Goal: Task Accomplishment & Management: Complete application form

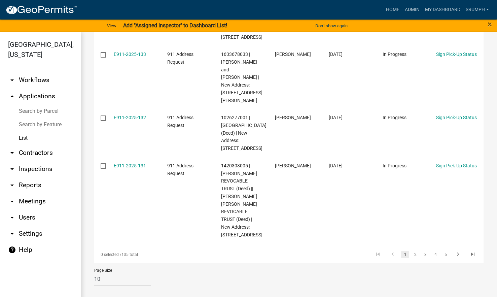
scroll to position [475, 0]
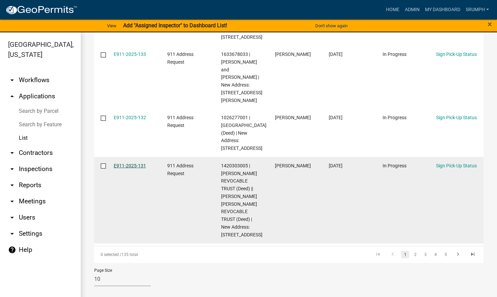
click at [131, 168] on link "E911-2025-131" at bounding box center [130, 165] width 32 height 5
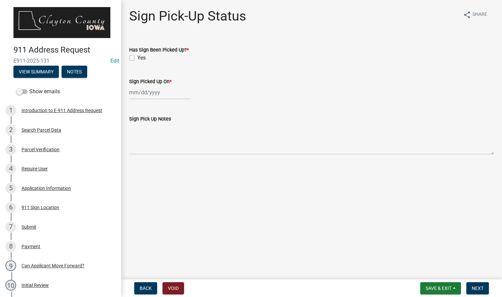
click at [137, 58] on label "Yes" at bounding box center [141, 58] width 8 height 8
click at [137, 58] on input "Yes" at bounding box center [139, 56] width 4 height 4
checkbox input "true"
click at [144, 96] on div at bounding box center [160, 92] width 62 height 14
select select "8"
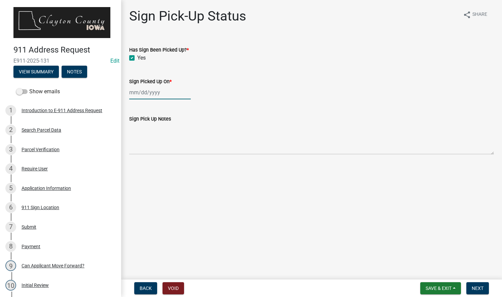
select select "2025"
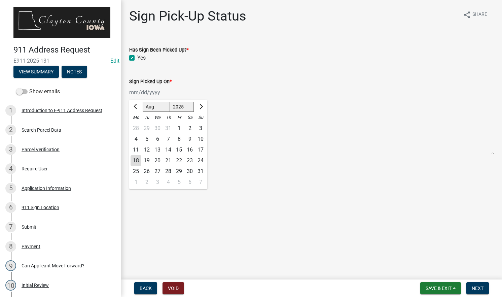
click at [138, 158] on div "18" at bounding box center [136, 160] width 11 height 11
type input "[DATE]"
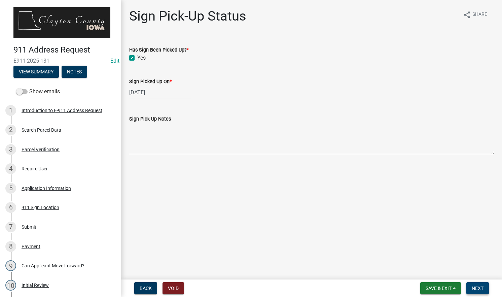
click at [475, 288] on span "Next" at bounding box center [478, 287] width 12 height 5
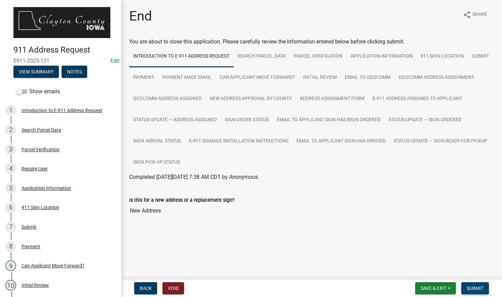
click at [471, 285] on span "Submit" at bounding box center [475, 287] width 17 height 5
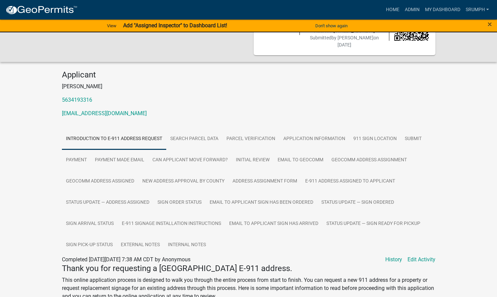
scroll to position [20, 0]
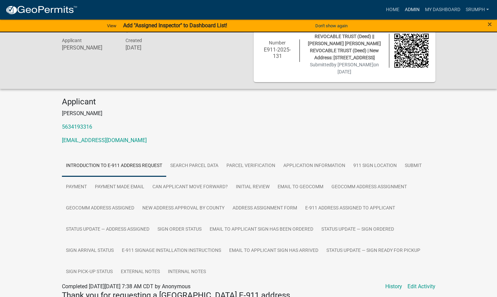
click at [416, 10] on link "Admin" at bounding box center [412, 9] width 20 height 13
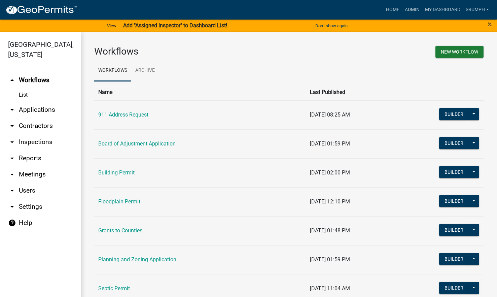
click at [32, 104] on link "arrow_drop_down Applications" at bounding box center [40, 110] width 81 height 16
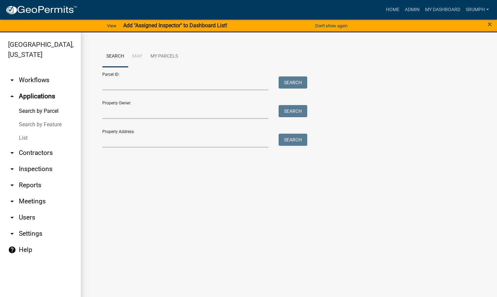
click at [24, 131] on link "List" at bounding box center [40, 137] width 81 height 13
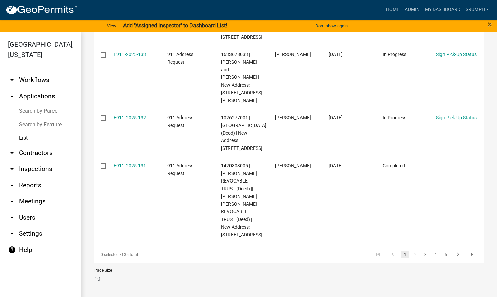
scroll to position [512, 0]
click at [411, 254] on link "2" at bounding box center [415, 254] width 8 height 7
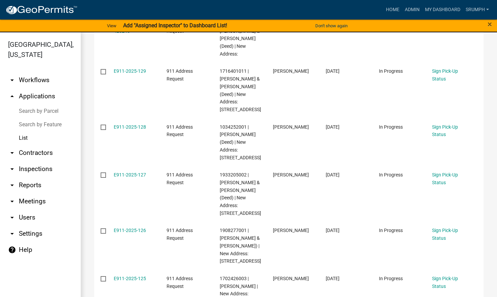
scroll to position [193, 0]
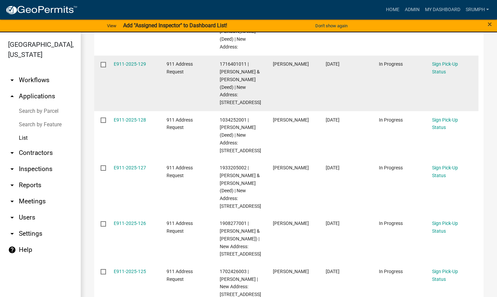
click at [127, 68] on div "E911-2025-129" at bounding box center [134, 64] width 40 height 8
click at [129, 67] on link "E911-2025-129" at bounding box center [130, 63] width 32 height 5
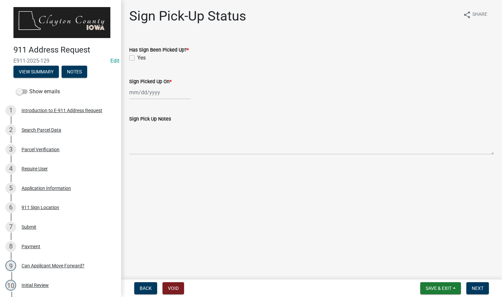
click at [137, 59] on label "Yes" at bounding box center [141, 58] width 8 height 8
click at [137, 58] on input "Yes" at bounding box center [139, 56] width 4 height 4
checkbox input "true"
click at [151, 93] on div at bounding box center [160, 92] width 62 height 14
select select "8"
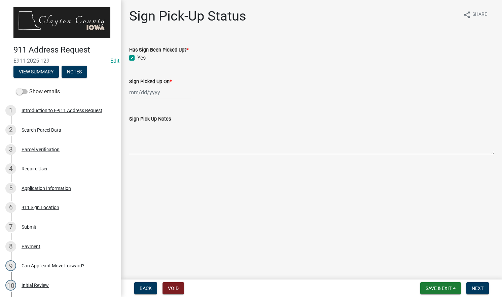
select select "2025"
click at [135, 160] on div "18" at bounding box center [136, 160] width 11 height 11
type input "[DATE]"
click at [480, 287] on span "Next" at bounding box center [478, 287] width 12 height 5
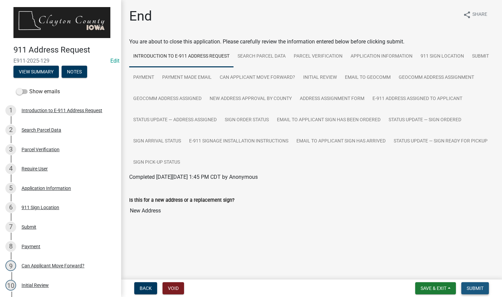
click at [480, 287] on span "Submit" at bounding box center [475, 287] width 17 height 5
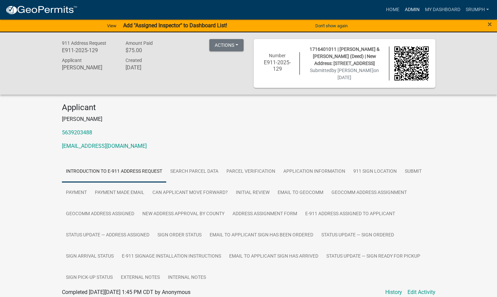
click at [414, 10] on link "Admin" at bounding box center [412, 9] width 20 height 13
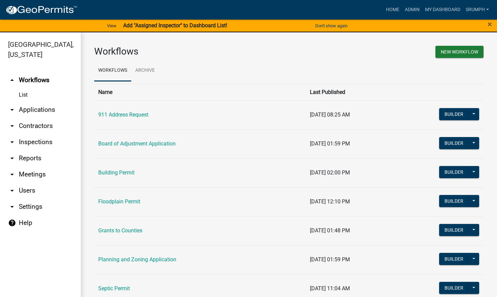
click at [38, 102] on link "arrow_drop_down Applications" at bounding box center [40, 110] width 81 height 16
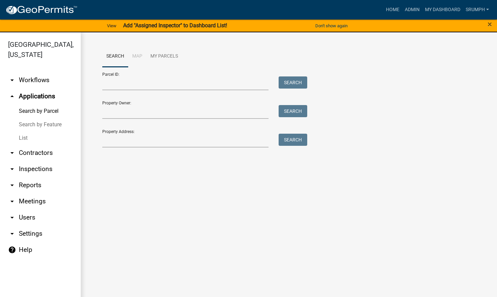
click at [27, 131] on link "List" at bounding box center [40, 137] width 81 height 13
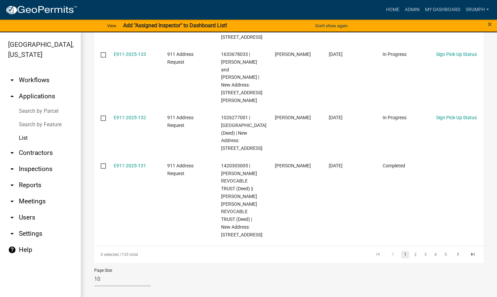
scroll to position [498, 0]
click at [411, 258] on link "2" at bounding box center [415, 254] width 8 height 7
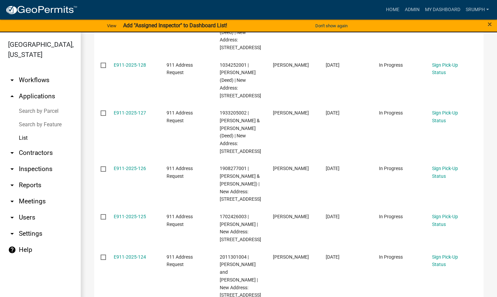
scroll to position [251, 0]
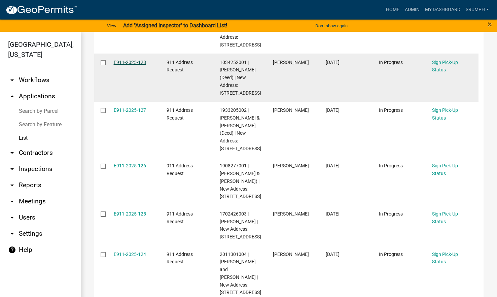
click at [134, 65] on link "E911-2025-128" at bounding box center [130, 62] width 32 height 5
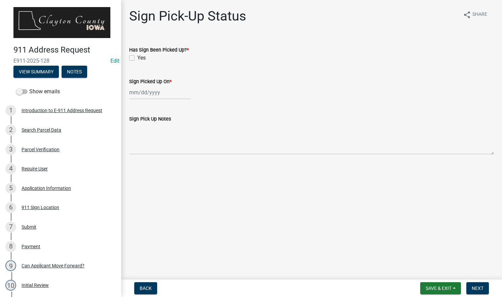
click at [137, 57] on label "Yes" at bounding box center [141, 58] width 8 height 8
click at [137, 57] on input "Yes" at bounding box center [139, 56] width 4 height 4
checkbox input "true"
click at [151, 93] on div at bounding box center [160, 92] width 62 height 14
select select "8"
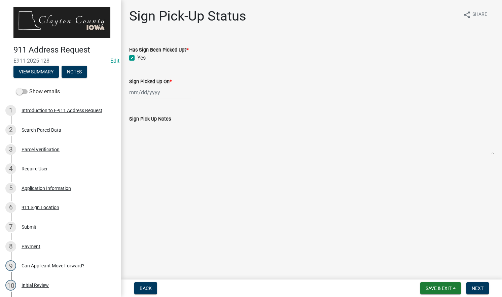
select select "2025"
click at [137, 160] on div "18" at bounding box center [136, 160] width 11 height 11
type input "[DATE]"
click at [481, 291] on button "Next" at bounding box center [477, 288] width 23 height 12
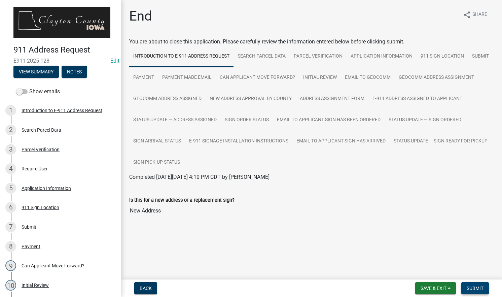
click at [481, 291] on button "Submit" at bounding box center [475, 288] width 28 height 12
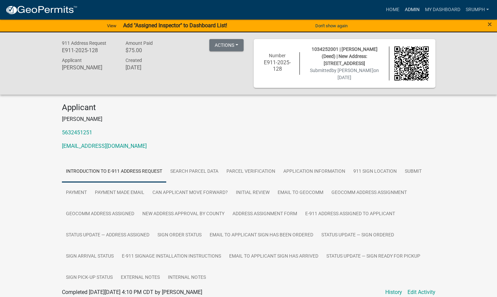
click at [409, 9] on link "Admin" at bounding box center [412, 9] width 20 height 13
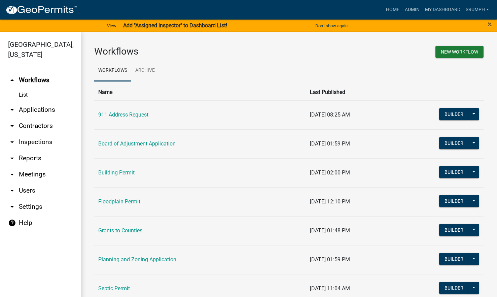
click at [44, 102] on link "arrow_drop_down Applications" at bounding box center [40, 110] width 81 height 16
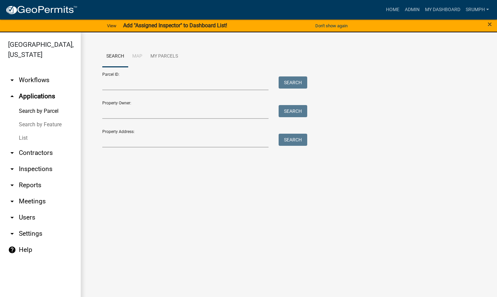
click at [21, 131] on link "List" at bounding box center [40, 137] width 81 height 13
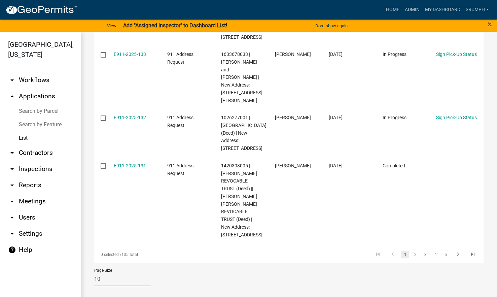
scroll to position [512, 0]
click at [411, 255] on link "2" at bounding box center [415, 254] width 8 height 7
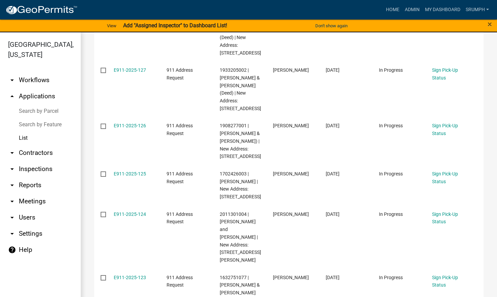
scroll to position [295, 0]
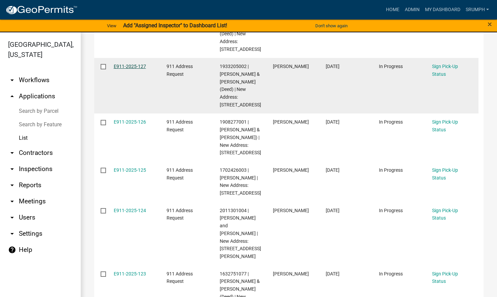
click at [134, 69] on link "E911-2025-127" at bounding box center [130, 66] width 32 height 5
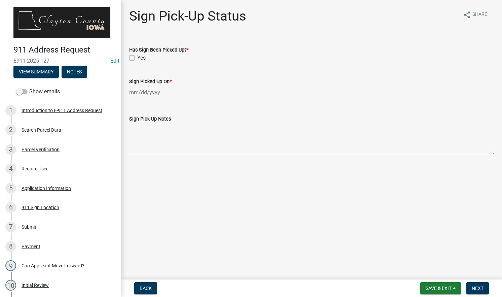
click at [137, 60] on label "Yes" at bounding box center [141, 58] width 8 height 8
click at [137, 58] on input "Yes" at bounding box center [139, 56] width 4 height 4
checkbox input "true"
click at [144, 92] on div at bounding box center [160, 92] width 62 height 14
select select "8"
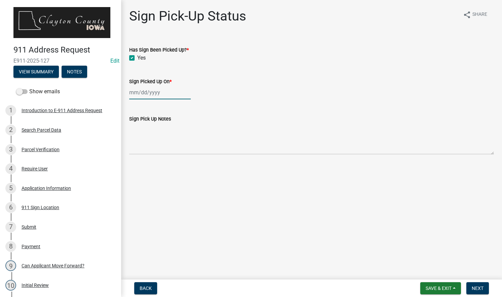
select select "2025"
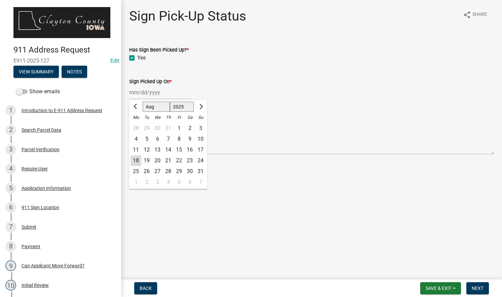
click at [137, 159] on div "18" at bounding box center [136, 160] width 11 height 11
type input "[DATE]"
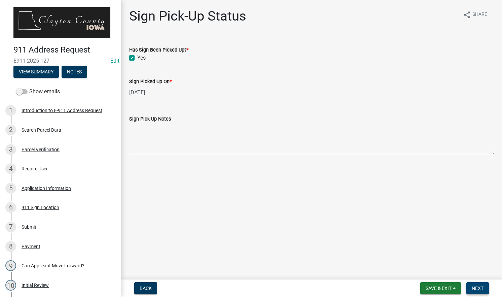
click at [472, 283] on button "Next" at bounding box center [477, 288] width 23 height 12
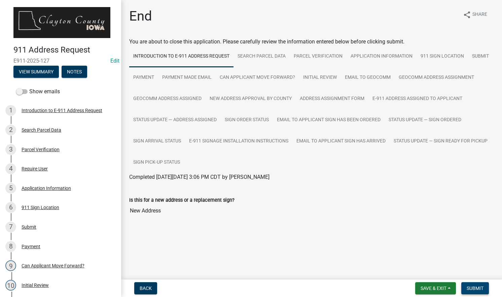
click at [472, 283] on button "Submit" at bounding box center [475, 288] width 28 height 12
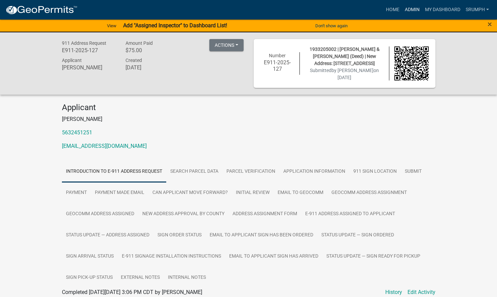
click at [416, 10] on link "Admin" at bounding box center [412, 9] width 20 height 13
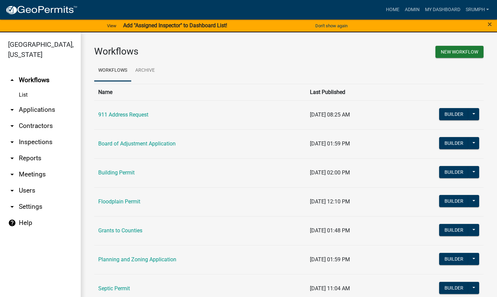
click at [47, 102] on link "arrow_drop_down Applications" at bounding box center [40, 110] width 81 height 16
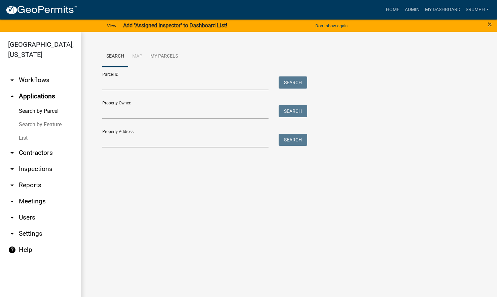
click at [25, 131] on link "List" at bounding box center [40, 137] width 81 height 13
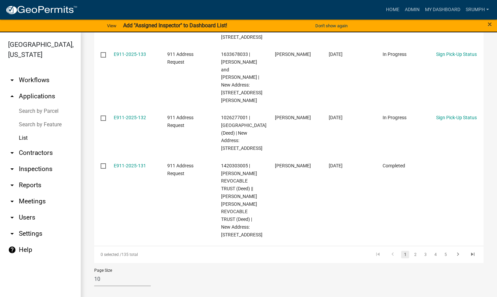
scroll to position [505, 0]
click at [411, 258] on link "2" at bounding box center [415, 254] width 8 height 7
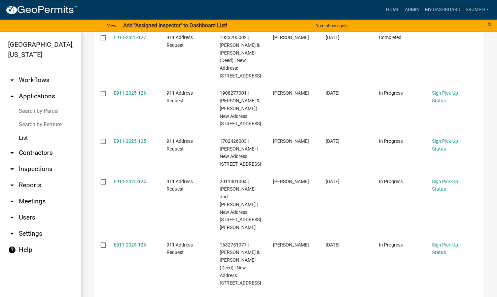
scroll to position [333, 0]
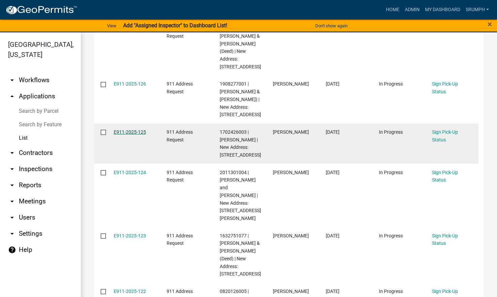
click at [122, 135] on link "E911-2025-125" at bounding box center [130, 131] width 32 height 5
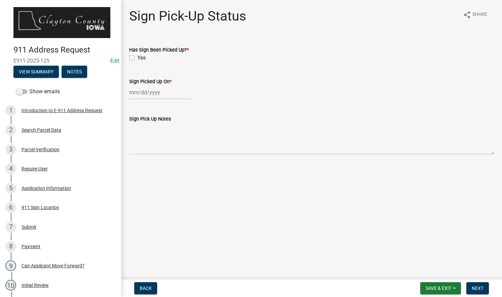
click at [137, 59] on label "Yes" at bounding box center [141, 58] width 8 height 8
click at [137, 58] on input "Yes" at bounding box center [139, 56] width 4 height 4
checkbox input "true"
click at [144, 97] on div at bounding box center [160, 92] width 62 height 14
select select "8"
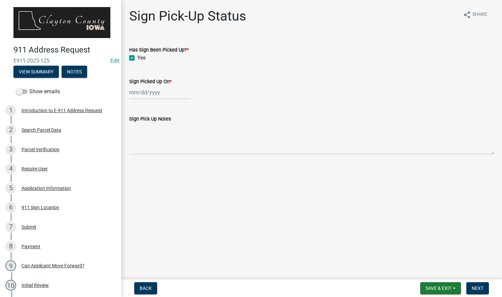
select select "2025"
click at [137, 161] on div "18" at bounding box center [136, 160] width 11 height 11
type input "[DATE]"
click at [476, 289] on span "Next" at bounding box center [478, 287] width 12 height 5
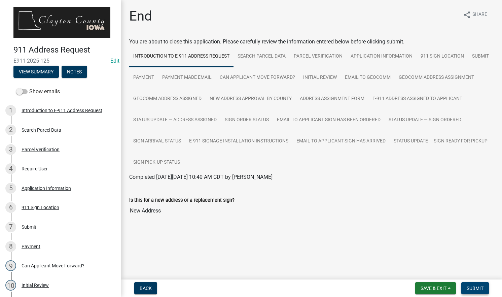
click at [476, 289] on span "Submit" at bounding box center [475, 287] width 17 height 5
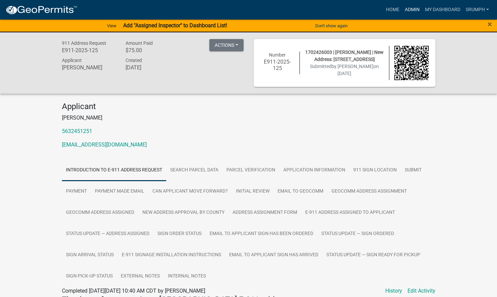
click at [411, 10] on link "Admin" at bounding box center [412, 9] width 20 height 13
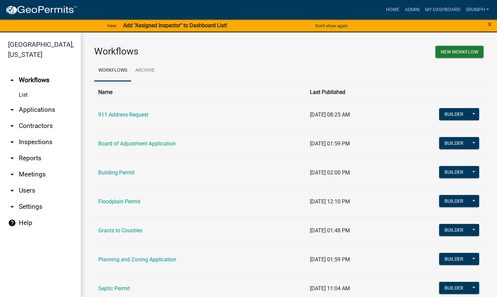
click at [39, 103] on link "arrow_drop_down Applications" at bounding box center [40, 110] width 81 height 16
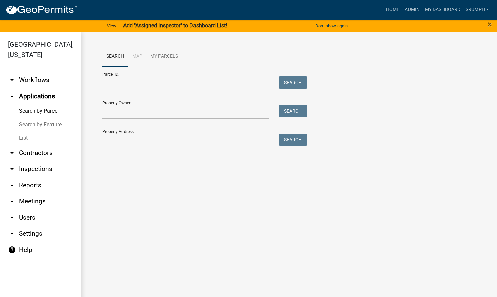
click at [27, 131] on link "List" at bounding box center [40, 137] width 81 height 13
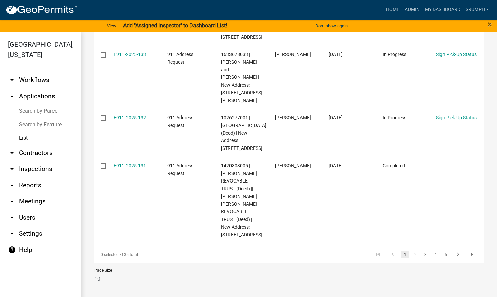
scroll to position [512, 0]
click at [411, 254] on link "2" at bounding box center [415, 254] width 8 height 7
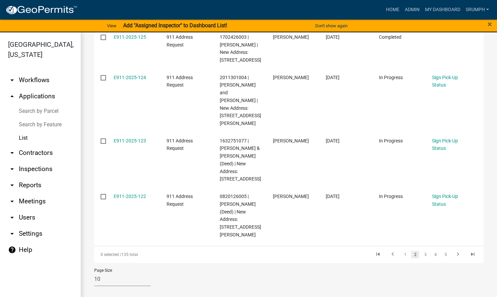
scroll to position [448, 0]
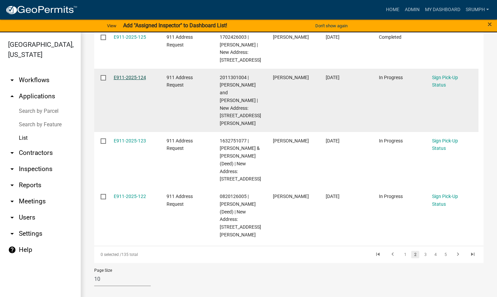
click at [135, 80] on link "E911-2025-124" at bounding box center [130, 77] width 32 height 5
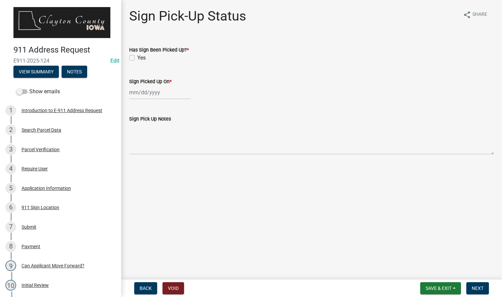
click at [137, 57] on label "Yes" at bounding box center [141, 58] width 8 height 8
click at [137, 57] on input "Yes" at bounding box center [139, 56] width 4 height 4
checkbox input "true"
click at [153, 92] on div at bounding box center [160, 92] width 62 height 14
select select "8"
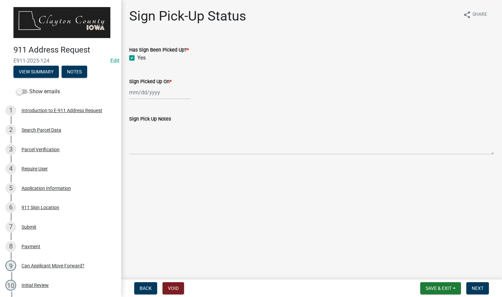
select select "2025"
click at [137, 159] on div "18" at bounding box center [136, 160] width 11 height 11
type input "[DATE]"
click at [477, 285] on button "Next" at bounding box center [477, 288] width 23 height 12
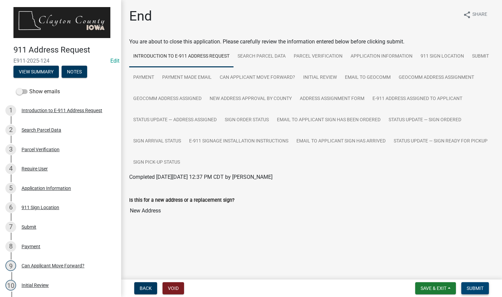
click at [477, 285] on button "Submit" at bounding box center [475, 288] width 28 height 12
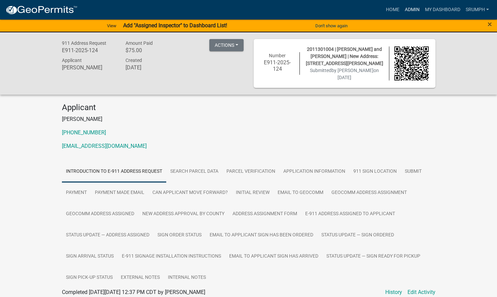
click at [415, 8] on link "Admin" at bounding box center [412, 9] width 20 height 13
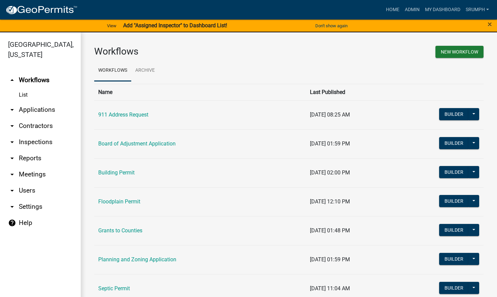
click at [42, 102] on link "arrow_drop_down Applications" at bounding box center [40, 110] width 81 height 16
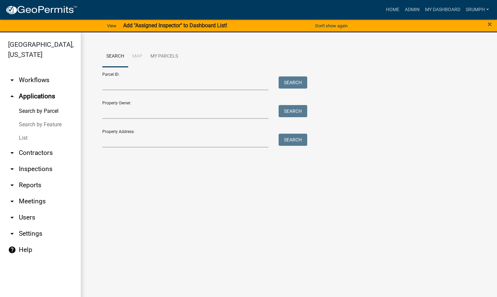
click at [25, 131] on link "List" at bounding box center [40, 137] width 81 height 13
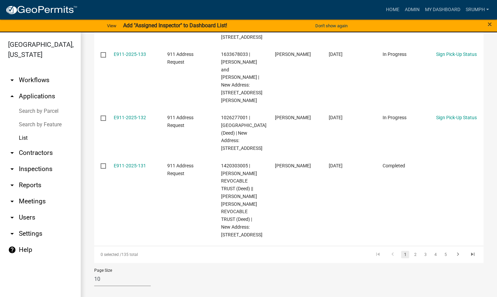
scroll to position [512, 0]
click at [411, 256] on link "2" at bounding box center [415, 254] width 8 height 7
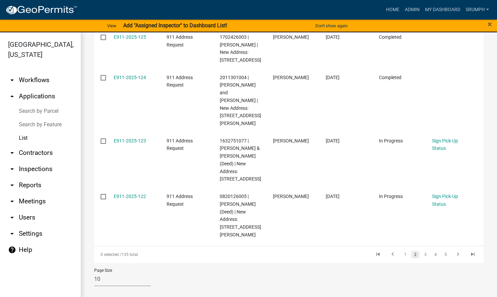
scroll to position [504, 0]
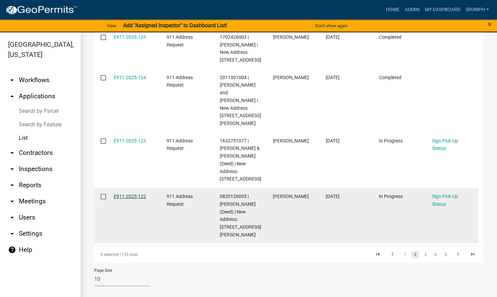
click at [135, 193] on link "E911-2025-122" at bounding box center [130, 195] width 32 height 5
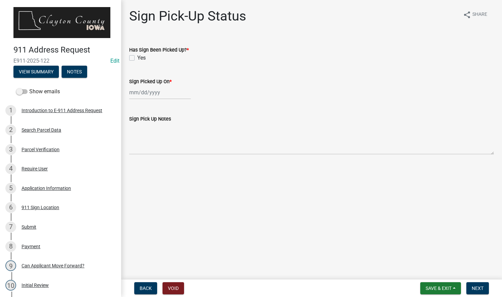
click at [137, 58] on label "Yes" at bounding box center [141, 58] width 8 height 8
click at [137, 58] on input "Yes" at bounding box center [139, 56] width 4 height 4
checkbox input "true"
click at [163, 91] on div at bounding box center [160, 92] width 62 height 14
select select "8"
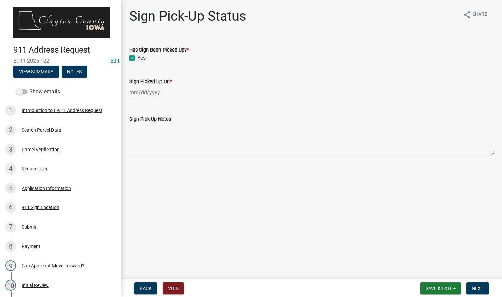
select select "2025"
click at [133, 162] on div "18" at bounding box center [136, 160] width 11 height 11
type input "[DATE]"
click at [477, 290] on span "Next" at bounding box center [478, 287] width 12 height 5
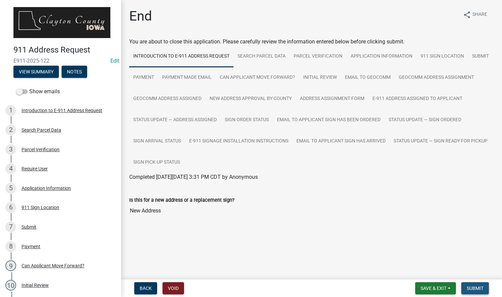
click at [477, 290] on span "Submit" at bounding box center [475, 287] width 17 height 5
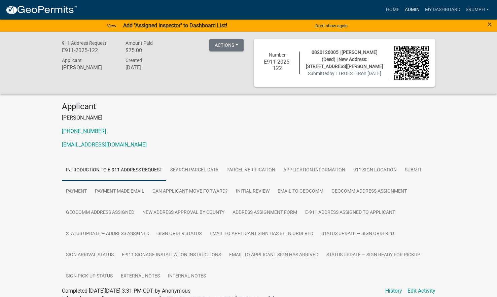
click at [410, 8] on link "Admin" at bounding box center [412, 9] width 20 height 13
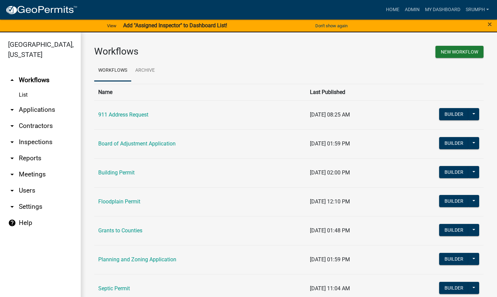
click at [40, 102] on link "arrow_drop_down Applications" at bounding box center [40, 110] width 81 height 16
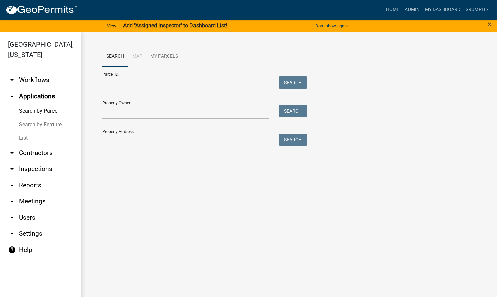
click at [27, 131] on link "List" at bounding box center [40, 137] width 81 height 13
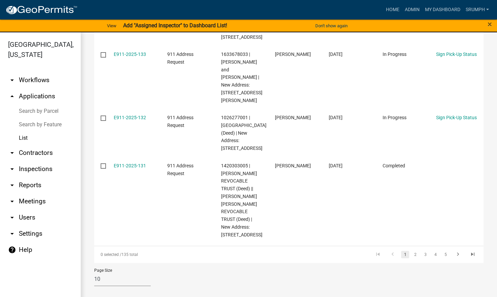
scroll to position [512, 0]
click at [411, 254] on link "2" at bounding box center [415, 254] width 8 height 7
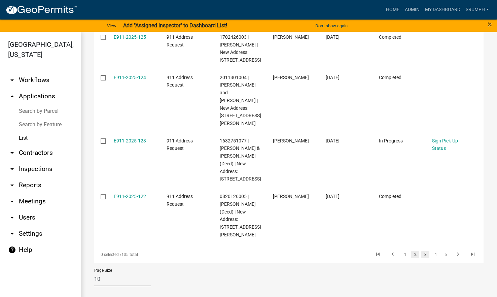
click at [421, 256] on link "3" at bounding box center [425, 254] width 8 height 7
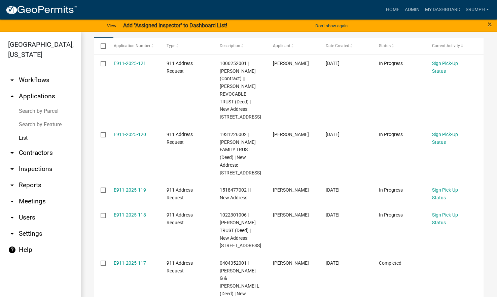
scroll to position [106, 0]
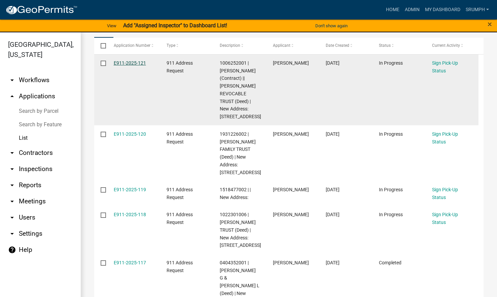
click at [138, 60] on link "E911-2025-121" at bounding box center [130, 62] width 32 height 5
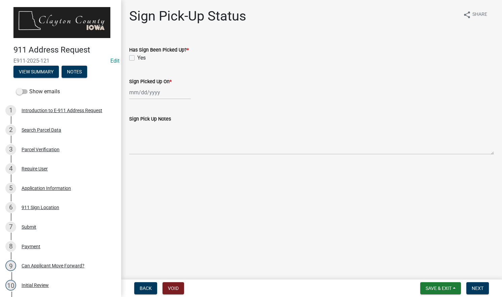
click at [137, 57] on label "Yes" at bounding box center [141, 58] width 8 height 8
click at [137, 57] on input "Yes" at bounding box center [139, 56] width 4 height 4
checkbox input "true"
click at [151, 94] on div at bounding box center [160, 92] width 62 height 14
select select "8"
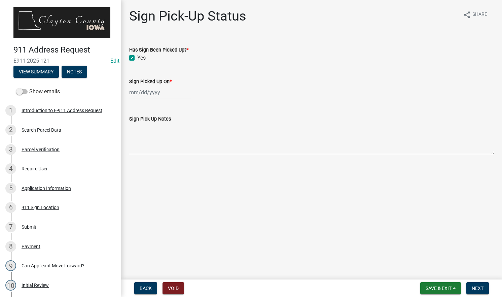
select select "2025"
click at [138, 158] on div "18" at bounding box center [136, 160] width 11 height 11
type input "[DATE]"
click at [477, 286] on span "Next" at bounding box center [478, 287] width 12 height 5
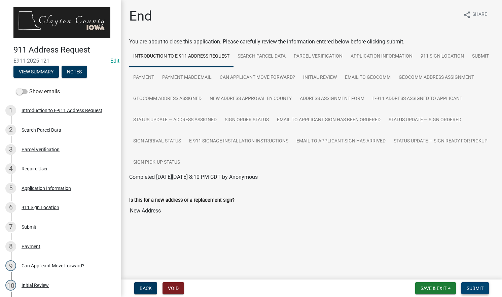
click at [477, 286] on span "Submit" at bounding box center [475, 287] width 17 height 5
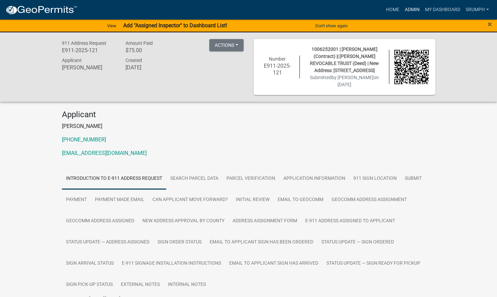
click at [417, 11] on link "Admin" at bounding box center [412, 9] width 20 height 13
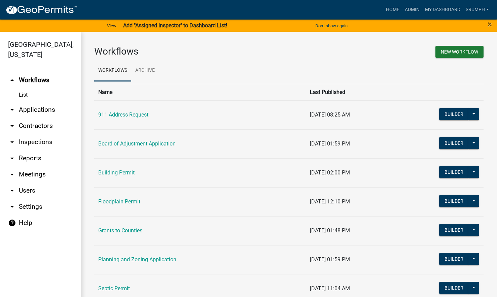
click at [39, 102] on link "arrow_drop_down Applications" at bounding box center [40, 110] width 81 height 16
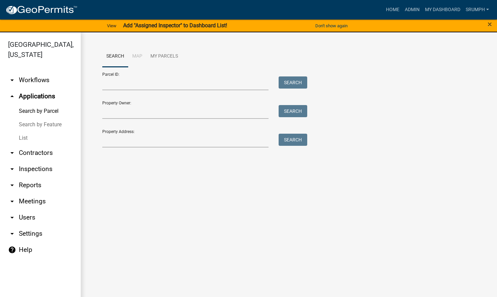
click at [25, 131] on link "List" at bounding box center [40, 137] width 81 height 13
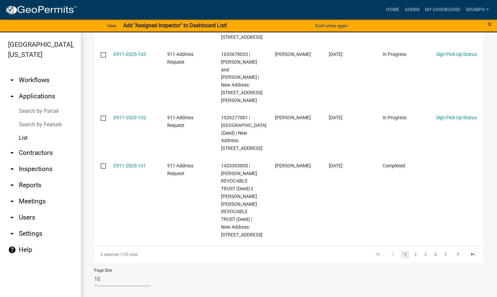
scroll to position [498, 0]
click at [421, 258] on link "3" at bounding box center [425, 254] width 8 height 7
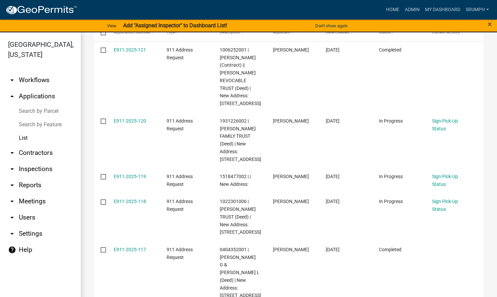
scroll to position [121, 0]
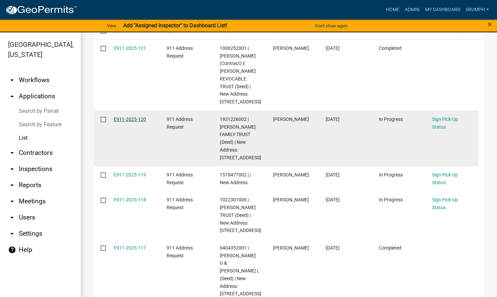
click at [129, 122] on link "E911-2025-120" at bounding box center [130, 118] width 32 height 5
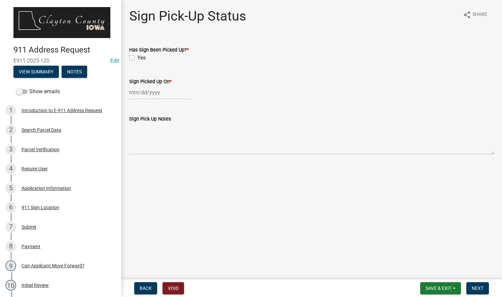
click at [137, 57] on label "Yes" at bounding box center [141, 58] width 8 height 8
click at [137, 57] on input "Yes" at bounding box center [139, 56] width 4 height 4
checkbox input "true"
click at [155, 92] on div at bounding box center [160, 92] width 62 height 14
select select "8"
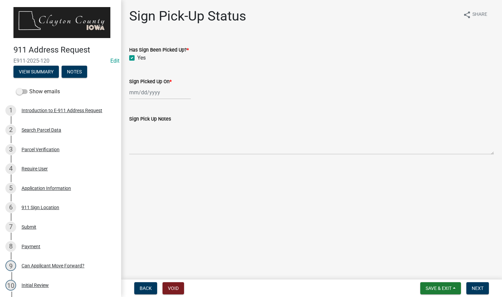
select select "2025"
click at [138, 158] on div "18" at bounding box center [136, 160] width 11 height 11
type input "[DATE]"
click at [476, 285] on span "Next" at bounding box center [478, 287] width 12 height 5
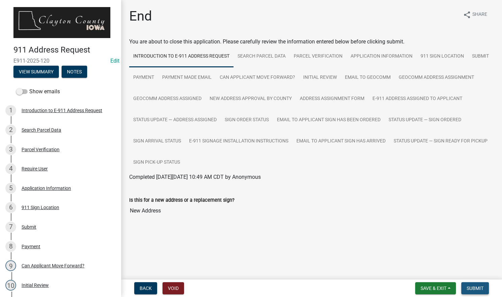
click at [474, 286] on span "Submit" at bounding box center [475, 287] width 17 height 5
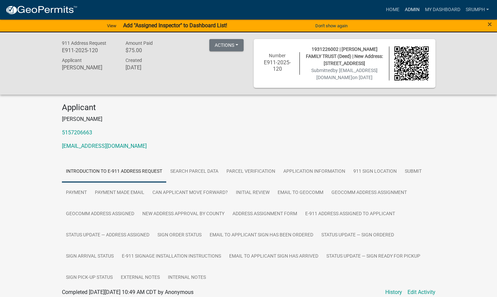
click at [407, 13] on link "Admin" at bounding box center [412, 9] width 20 height 13
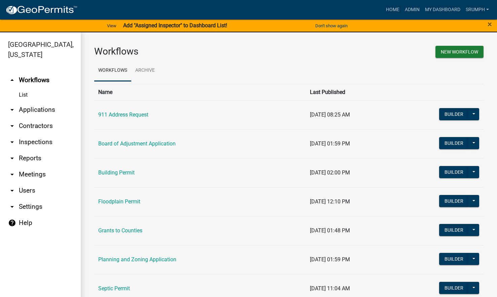
click at [37, 104] on link "arrow_drop_down Applications" at bounding box center [40, 110] width 81 height 16
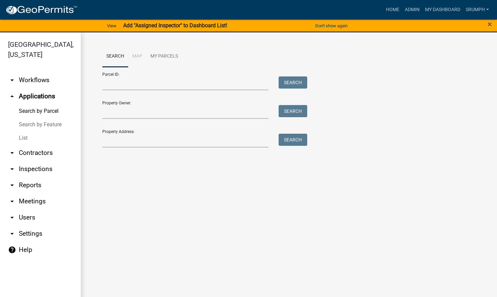
click at [26, 131] on link "List" at bounding box center [40, 137] width 81 height 13
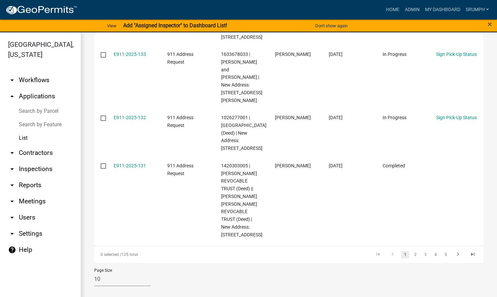
scroll to position [503, 0]
click at [421, 258] on link "3" at bounding box center [425, 254] width 8 height 7
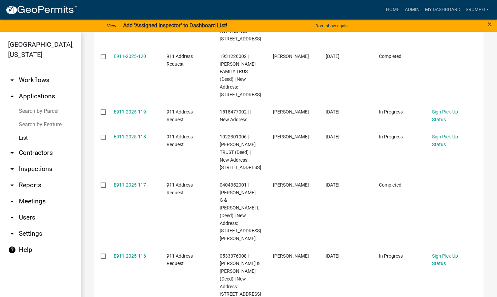
scroll to position [200, 0]
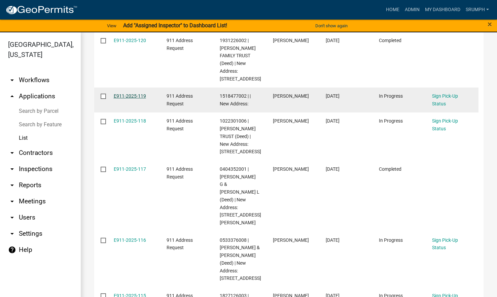
click at [138, 99] on link "E911-2025-119" at bounding box center [130, 95] width 32 height 5
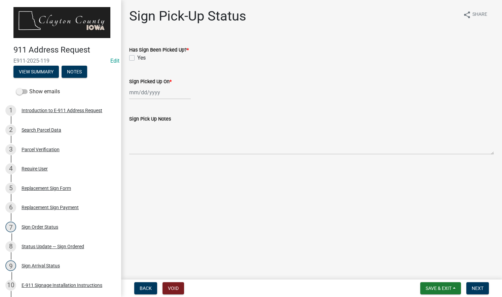
click at [137, 60] on label "Yes" at bounding box center [141, 58] width 8 height 8
click at [137, 58] on input "Yes" at bounding box center [139, 56] width 4 height 4
checkbox input "true"
click at [147, 91] on div at bounding box center [160, 92] width 62 height 14
select select "8"
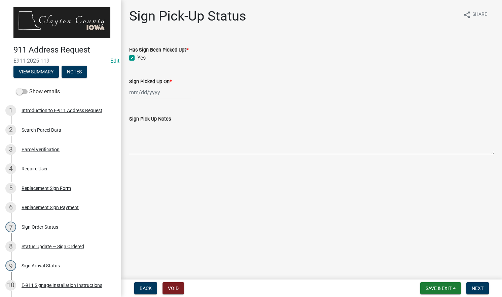
select select "2025"
click at [135, 159] on div "18" at bounding box center [136, 160] width 11 height 11
type input "[DATE]"
click at [477, 287] on span "Next" at bounding box center [478, 287] width 12 height 5
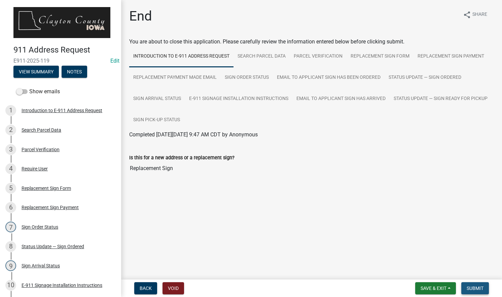
click at [477, 287] on span "Submit" at bounding box center [475, 287] width 17 height 5
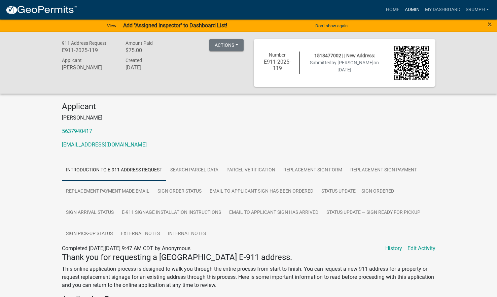
click at [406, 13] on link "Admin" at bounding box center [412, 9] width 20 height 13
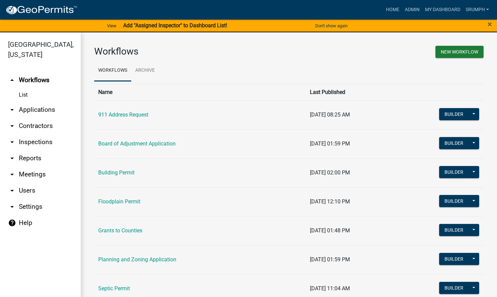
click at [42, 103] on link "arrow_drop_down Applications" at bounding box center [40, 110] width 81 height 16
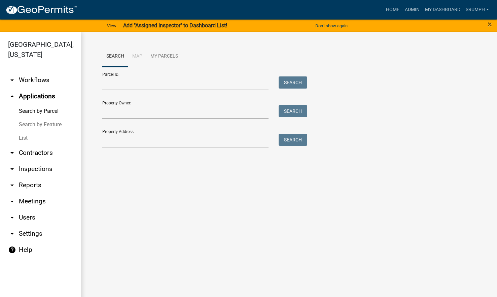
click at [27, 131] on link "List" at bounding box center [40, 137] width 81 height 13
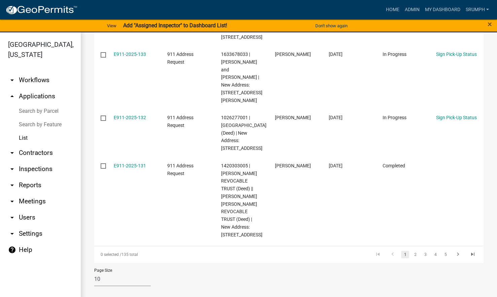
scroll to position [508, 0]
click at [421, 258] on link "3" at bounding box center [425, 254] width 8 height 7
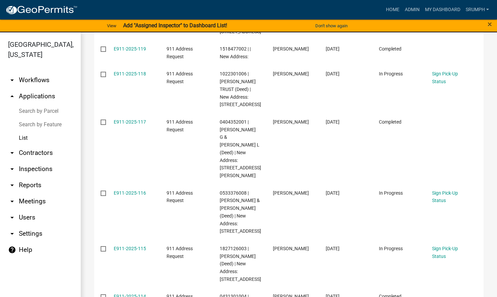
scroll to position [248, 0]
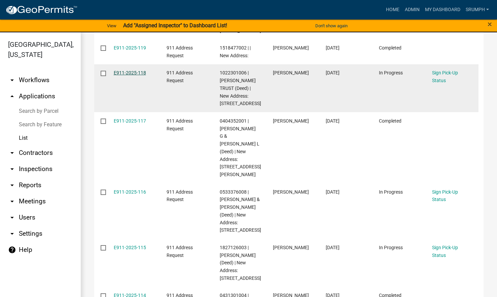
click at [136, 75] on link "E911-2025-118" at bounding box center [130, 72] width 32 height 5
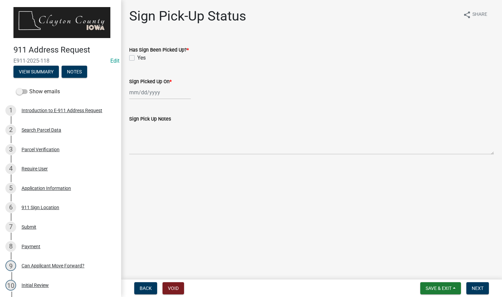
click at [137, 57] on label "Yes" at bounding box center [141, 58] width 8 height 8
click at [137, 57] on input "Yes" at bounding box center [139, 56] width 4 height 4
checkbox input "true"
click at [145, 90] on div at bounding box center [160, 92] width 62 height 14
select select "8"
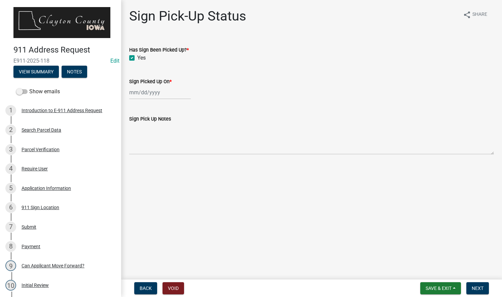
select select "2025"
click at [137, 157] on div "18" at bounding box center [136, 160] width 11 height 11
type input "[DATE]"
click at [477, 282] on button "Next" at bounding box center [477, 288] width 23 height 12
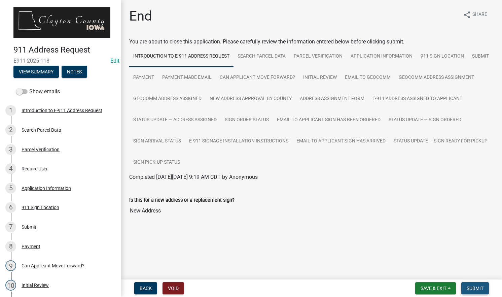
click at [471, 287] on span "Submit" at bounding box center [475, 287] width 17 height 5
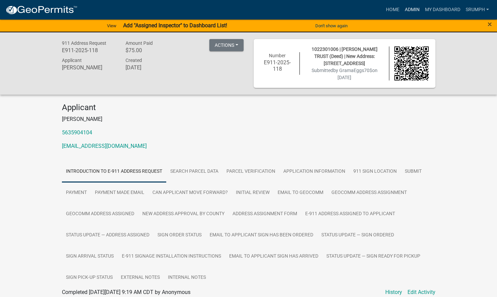
click at [413, 12] on link "Admin" at bounding box center [412, 9] width 20 height 13
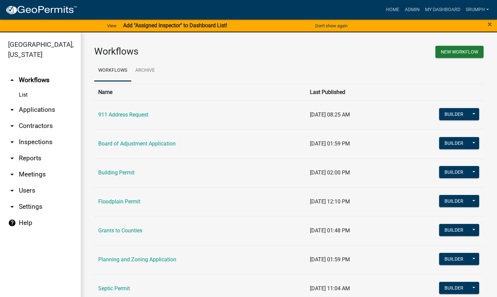
click at [41, 102] on link "arrow_drop_down Applications" at bounding box center [40, 110] width 81 height 16
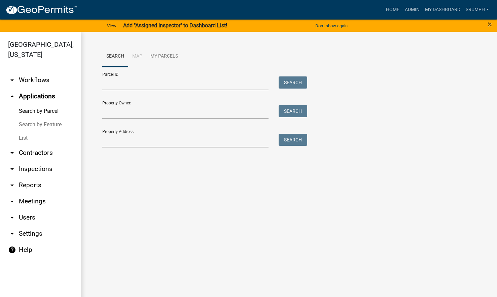
click at [23, 131] on link "List" at bounding box center [40, 137] width 81 height 13
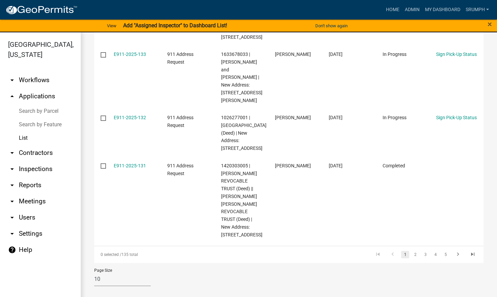
scroll to position [512, 0]
click at [421, 253] on link "3" at bounding box center [425, 254] width 8 height 7
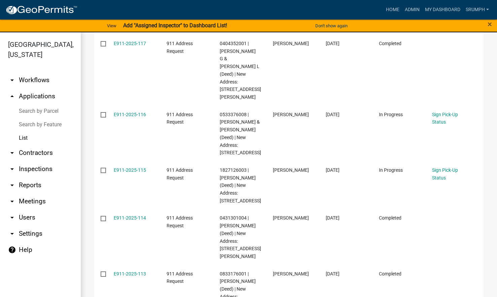
scroll to position [331, 0]
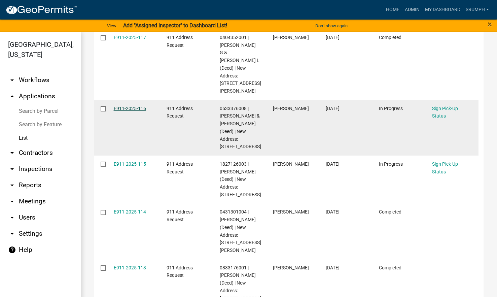
click at [135, 111] on link "E911-2025-116" at bounding box center [130, 108] width 32 height 5
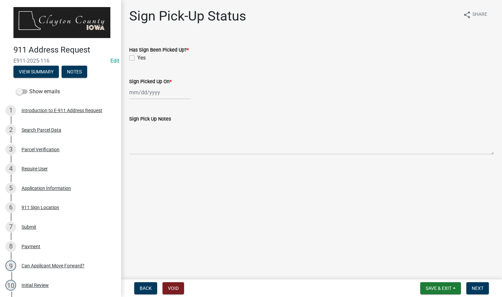
click at [137, 59] on label "Yes" at bounding box center [141, 58] width 8 height 8
click at [137, 58] on input "Yes" at bounding box center [139, 56] width 4 height 4
checkbox input "true"
click at [153, 90] on div at bounding box center [160, 92] width 62 height 14
select select "8"
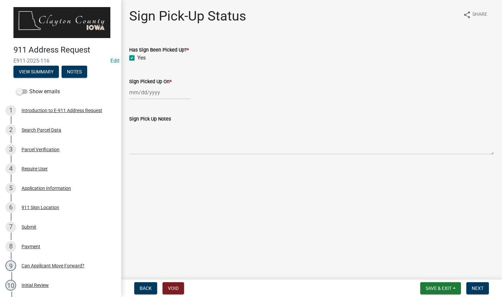
select select "2025"
click at [137, 157] on div "18" at bounding box center [136, 160] width 11 height 11
type input "[DATE]"
click at [476, 287] on span "Next" at bounding box center [478, 287] width 12 height 5
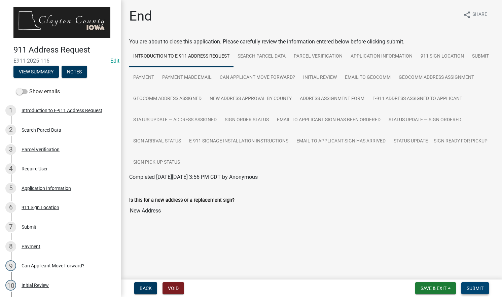
click at [475, 290] on span "Submit" at bounding box center [475, 287] width 17 height 5
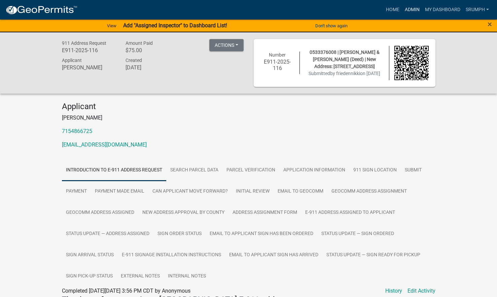
click at [411, 10] on link "Admin" at bounding box center [412, 9] width 20 height 13
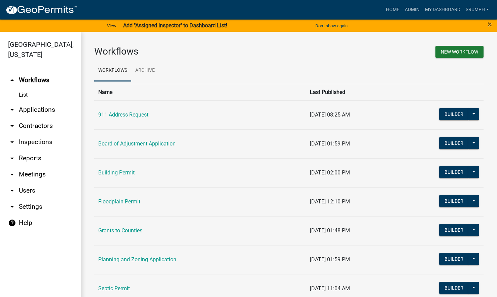
click at [36, 102] on link "arrow_drop_down Applications" at bounding box center [40, 110] width 81 height 16
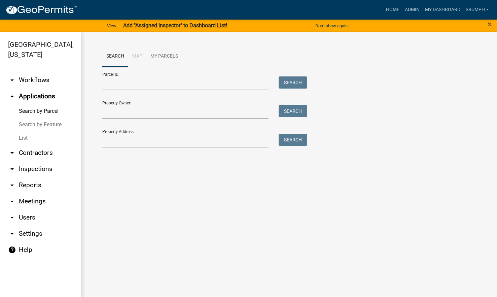
click at [26, 131] on link "List" at bounding box center [40, 137] width 81 height 13
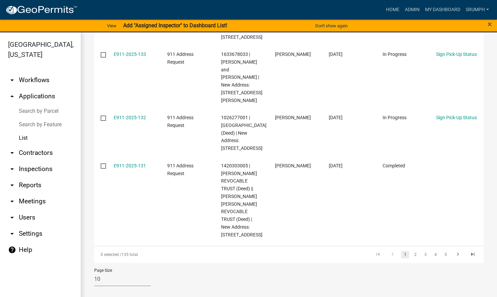
scroll to position [503, 0]
click at [421, 258] on link "3" at bounding box center [425, 254] width 8 height 7
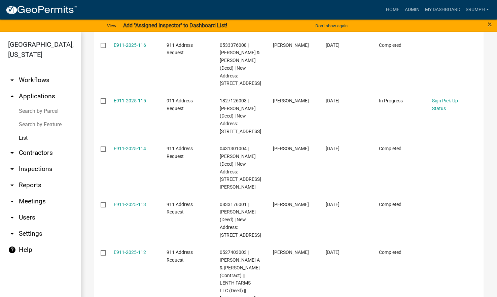
scroll to position [371, 0]
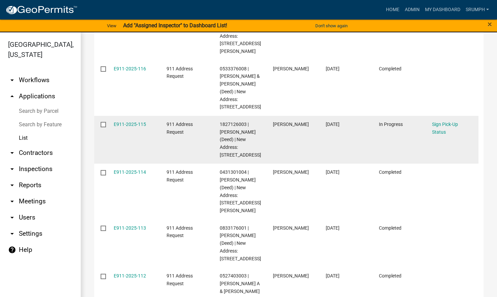
click at [124, 128] on div "E911-2025-115" at bounding box center [134, 124] width 40 height 8
click at [127, 127] on link "E911-2025-115" at bounding box center [130, 123] width 32 height 5
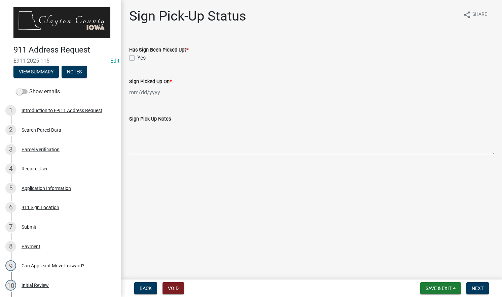
click at [137, 57] on label "Yes" at bounding box center [141, 58] width 8 height 8
click at [137, 57] on input "Yes" at bounding box center [139, 56] width 4 height 4
checkbox input "true"
click at [149, 91] on div at bounding box center [160, 92] width 62 height 14
select select "8"
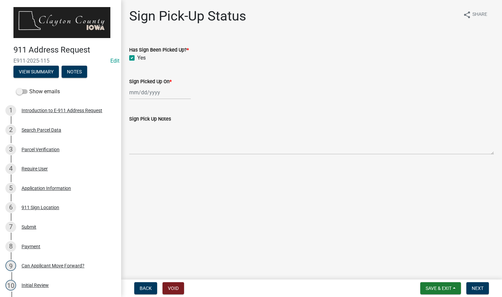
select select "2025"
click at [137, 160] on div "18" at bounding box center [136, 160] width 11 height 11
type input "[DATE]"
click at [479, 289] on span "Next" at bounding box center [478, 287] width 12 height 5
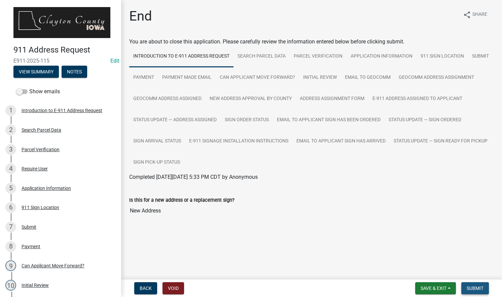
click at [479, 289] on span "Submit" at bounding box center [475, 287] width 17 height 5
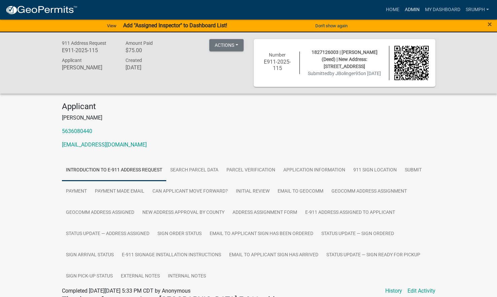
click at [408, 11] on link "Admin" at bounding box center [412, 9] width 20 height 13
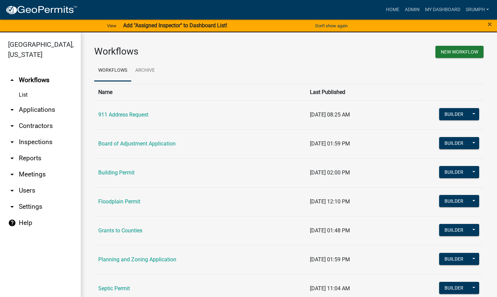
click at [43, 102] on link "arrow_drop_down Applications" at bounding box center [40, 110] width 81 height 16
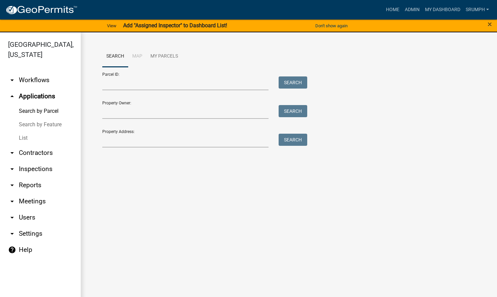
click at [25, 131] on link "List" at bounding box center [40, 137] width 81 height 13
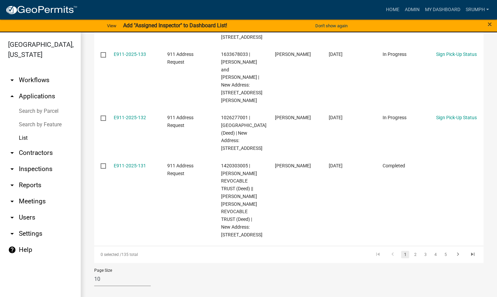
scroll to position [512, 0]
click at [421, 257] on link "3" at bounding box center [425, 254] width 8 height 7
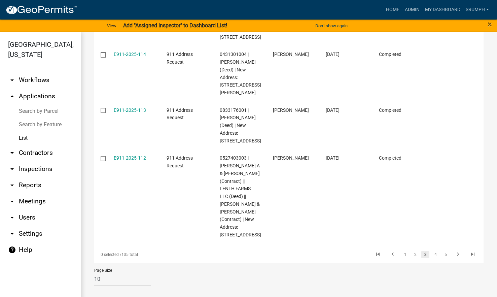
scroll to position [580, 0]
click at [431, 255] on link "4" at bounding box center [435, 254] width 8 height 7
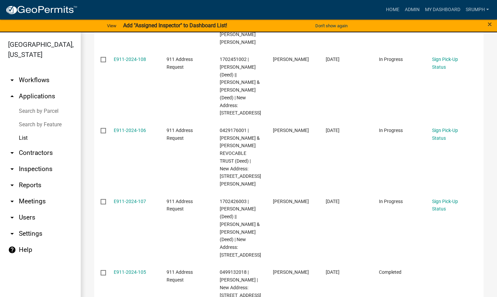
scroll to position [299, 0]
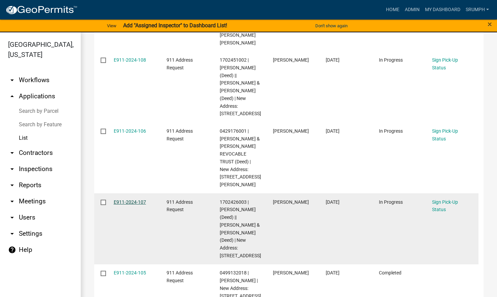
click at [135, 199] on link "E911-2024-107" at bounding box center [130, 201] width 32 height 5
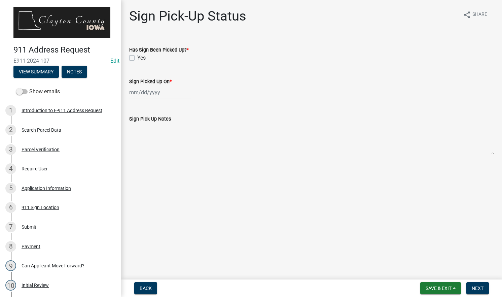
click at [137, 58] on label "Yes" at bounding box center [141, 58] width 8 height 8
click at [137, 58] on input "Yes" at bounding box center [139, 56] width 4 height 4
checkbox input "true"
click at [147, 93] on div at bounding box center [160, 92] width 62 height 14
select select "8"
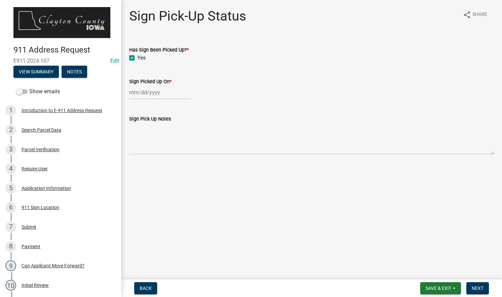
select select "2025"
click at [139, 159] on div "18" at bounding box center [136, 160] width 11 height 11
type input "[DATE]"
click at [474, 288] on span "Next" at bounding box center [478, 287] width 12 height 5
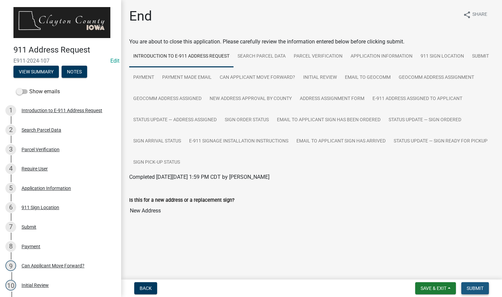
click at [474, 288] on span "Submit" at bounding box center [475, 287] width 17 height 5
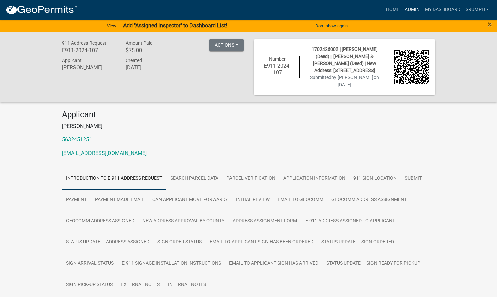
click at [413, 10] on link "Admin" at bounding box center [412, 9] width 20 height 13
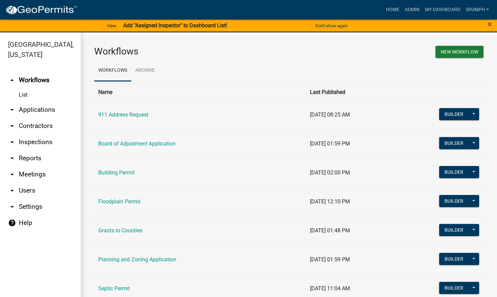
click at [34, 102] on link "arrow_drop_down Applications" at bounding box center [40, 110] width 81 height 16
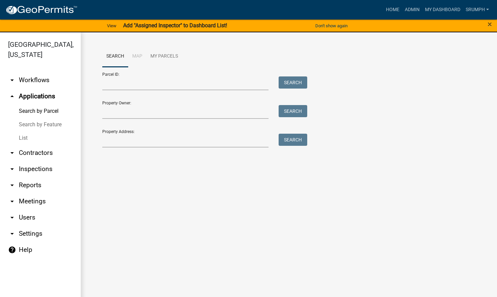
click at [25, 131] on link "List" at bounding box center [40, 137] width 81 height 13
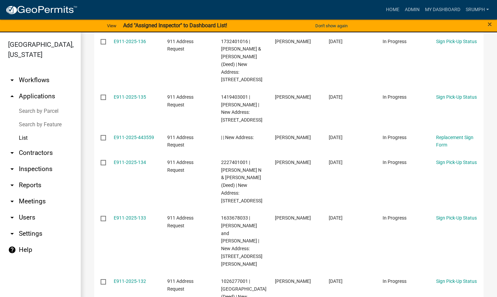
scroll to position [512, 0]
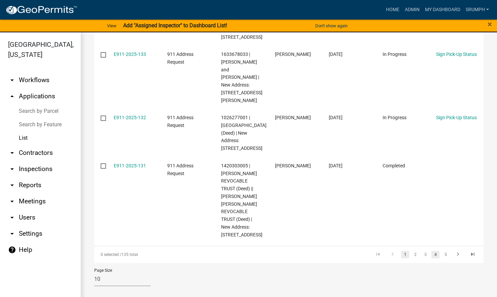
click at [431, 256] on link "4" at bounding box center [435, 254] width 8 height 7
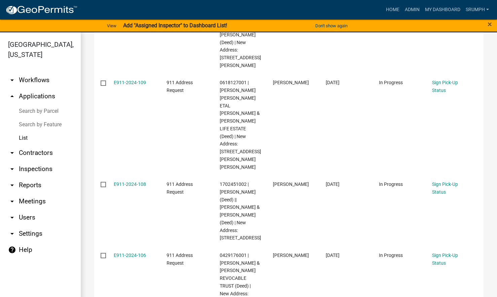
scroll to position [171, 0]
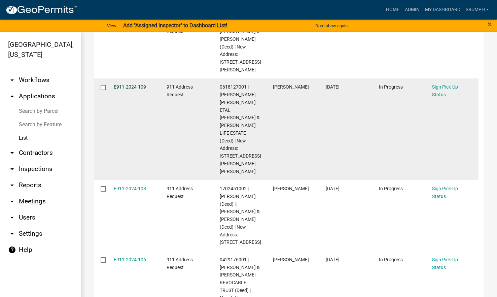
click at [129, 84] on link "E911-2024-109" at bounding box center [130, 86] width 32 height 5
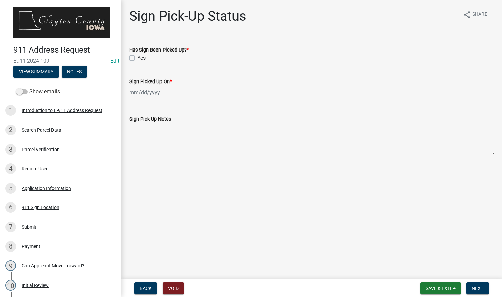
click at [137, 60] on label "Yes" at bounding box center [141, 58] width 8 height 8
click at [137, 58] on input "Yes" at bounding box center [139, 56] width 4 height 4
click at [137, 60] on label "Yes" at bounding box center [141, 58] width 8 height 8
click at [137, 58] on input "Yes" at bounding box center [139, 56] width 4 height 4
click at [137, 60] on label "Yes" at bounding box center [141, 58] width 8 height 8
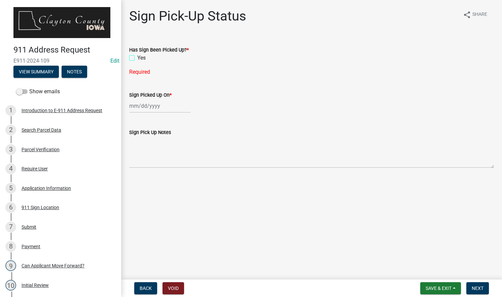
click at [137, 58] on input "Yes" at bounding box center [139, 56] width 4 height 4
checkbox input "true"
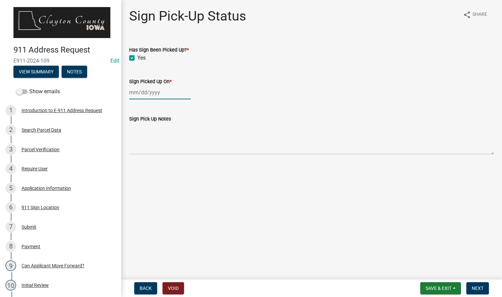
click at [149, 91] on div at bounding box center [160, 92] width 62 height 14
select select "8"
select select "2025"
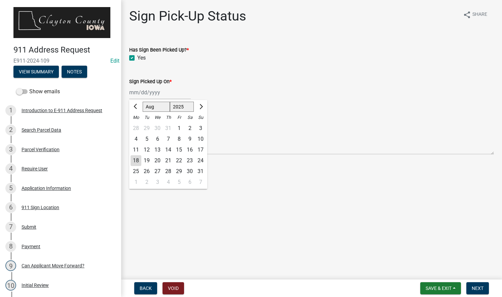
click at [137, 158] on div "18" at bounding box center [136, 160] width 11 height 11
type input "[DATE]"
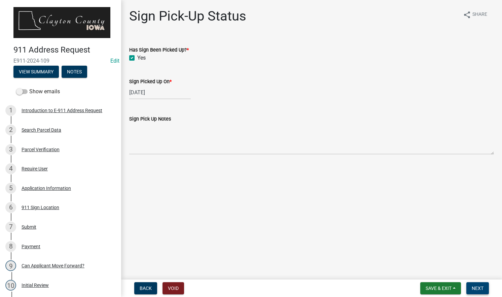
click at [475, 287] on span "Next" at bounding box center [478, 287] width 12 height 5
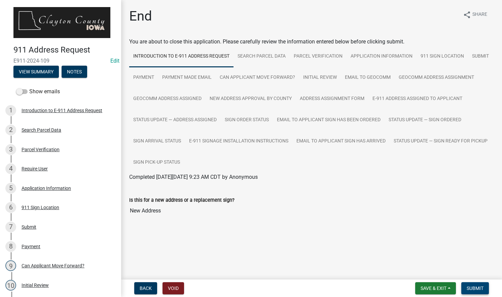
click at [475, 287] on span "Submit" at bounding box center [475, 287] width 17 height 5
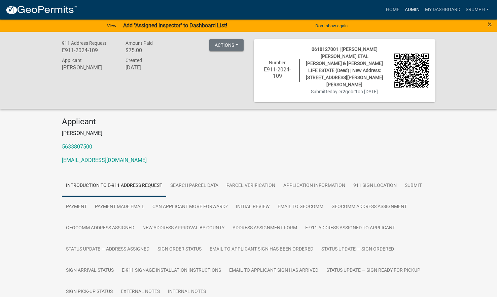
click at [414, 9] on link "Admin" at bounding box center [412, 9] width 20 height 13
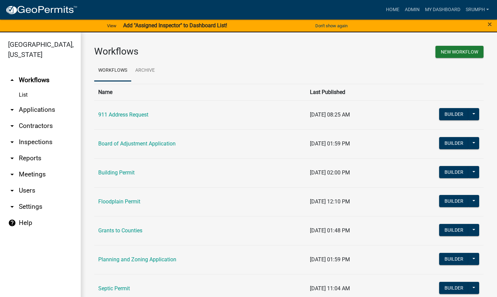
click at [43, 102] on link "arrow_drop_down Applications" at bounding box center [40, 110] width 81 height 16
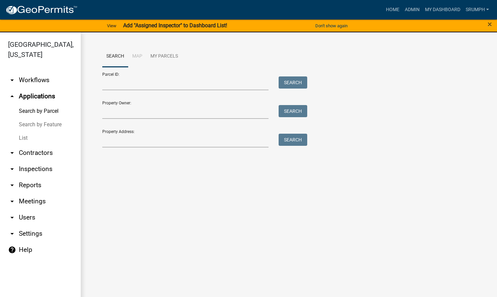
click at [25, 131] on link "List" at bounding box center [40, 137] width 81 height 13
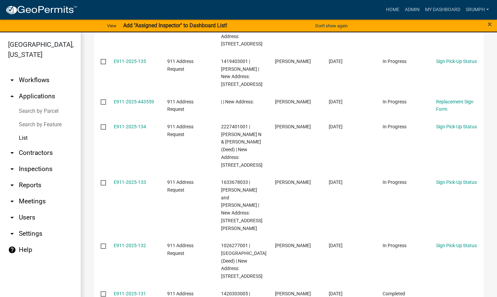
scroll to position [512, 0]
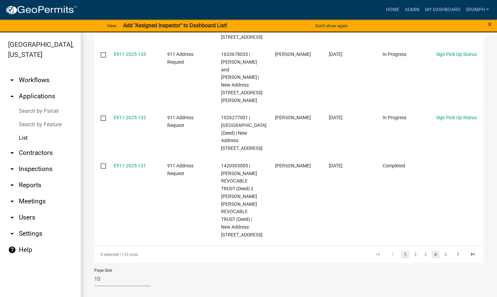
click at [431, 255] on link "4" at bounding box center [435, 254] width 8 height 7
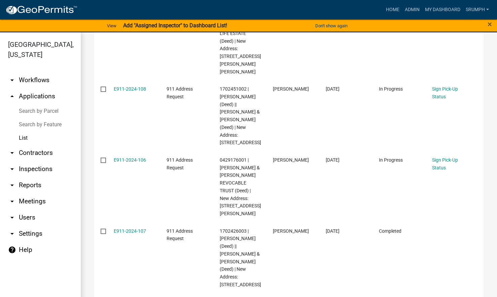
scroll to position [271, 0]
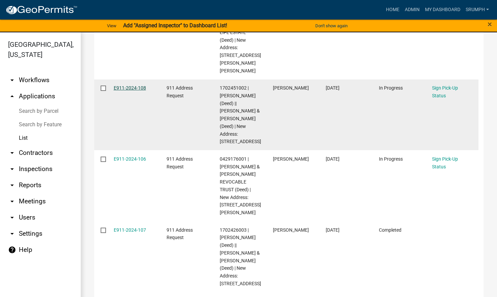
click at [129, 85] on link "E911-2024-108" at bounding box center [130, 87] width 32 height 5
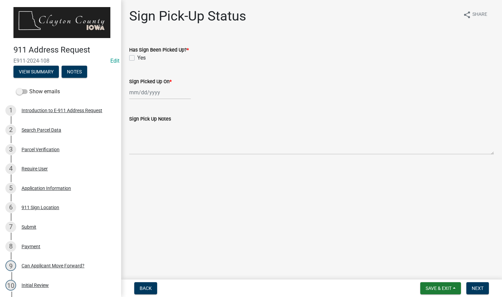
click at [137, 57] on label "Yes" at bounding box center [141, 58] width 8 height 8
click at [137, 57] on input "Yes" at bounding box center [139, 56] width 4 height 4
checkbox input "true"
click at [154, 93] on div at bounding box center [160, 92] width 62 height 14
select select "8"
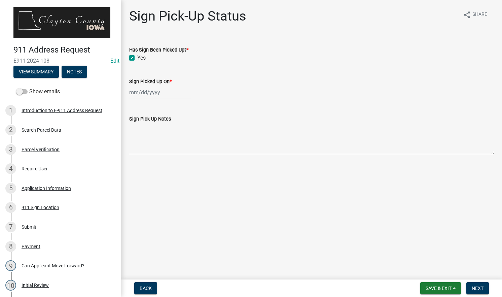
select select "2025"
click at [138, 158] on div "18" at bounding box center [136, 160] width 11 height 11
type input "[DATE]"
click at [474, 289] on span "Next" at bounding box center [478, 287] width 12 height 5
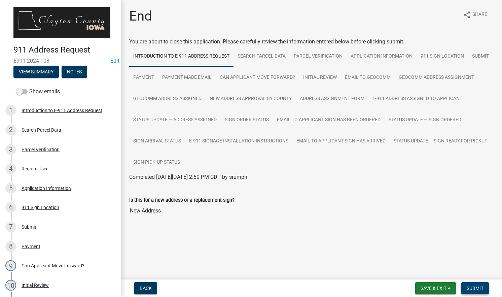
click at [474, 289] on span "Submit" at bounding box center [475, 287] width 17 height 5
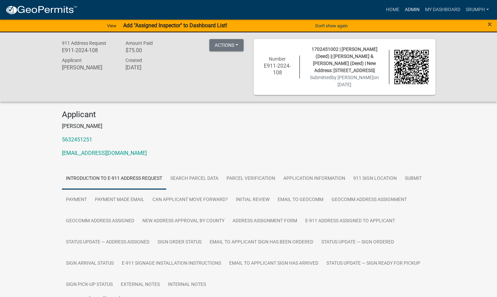
click at [416, 13] on link "Admin" at bounding box center [412, 9] width 20 height 13
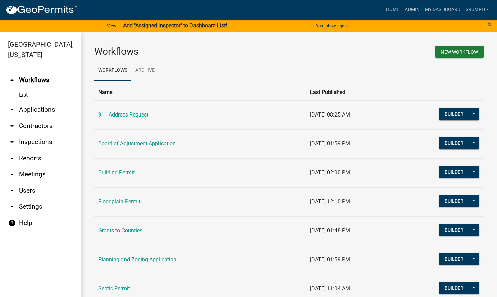
click at [53, 102] on link "arrow_drop_down Applications" at bounding box center [40, 110] width 81 height 16
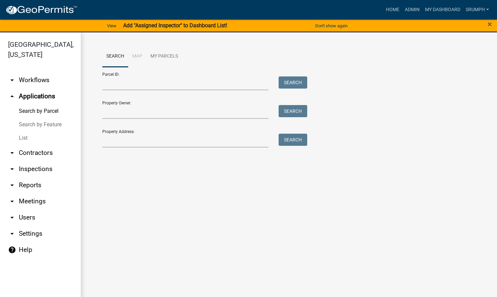
click at [24, 131] on link "List" at bounding box center [40, 137] width 81 height 13
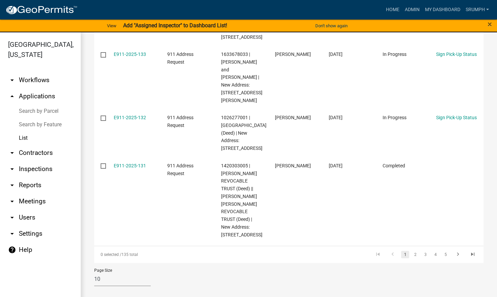
scroll to position [493, 0]
click at [431, 258] on link "4" at bounding box center [435, 254] width 8 height 7
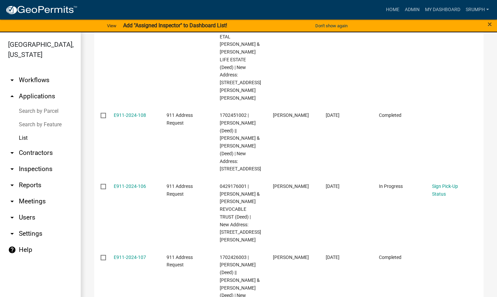
scroll to position [243, 0]
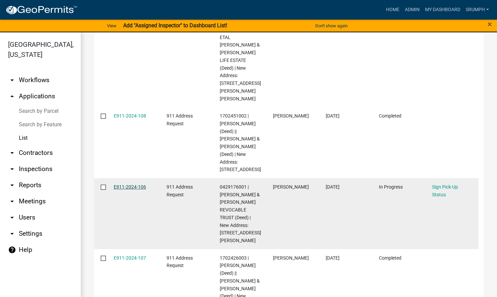
click at [127, 184] on link "E911-2024-106" at bounding box center [130, 186] width 32 height 5
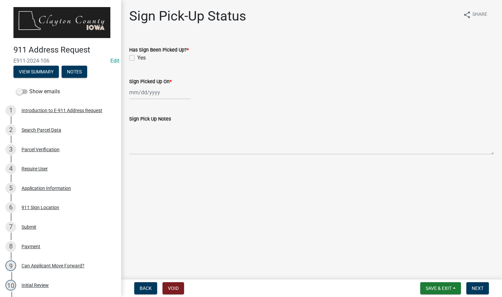
click at [137, 59] on label "Yes" at bounding box center [141, 58] width 8 height 8
click at [137, 58] on input "Yes" at bounding box center [139, 56] width 4 height 4
checkbox input "true"
click at [141, 94] on div at bounding box center [160, 92] width 62 height 14
select select "8"
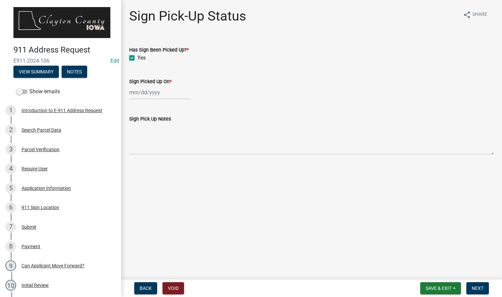
select select "2025"
click at [136, 157] on div "18" at bounding box center [136, 160] width 11 height 11
type input "[DATE]"
click at [473, 287] on span "Next" at bounding box center [478, 287] width 12 height 5
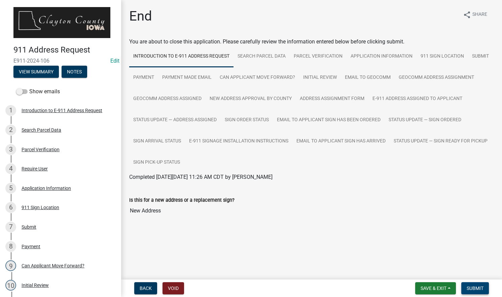
click at [473, 287] on span "Submit" at bounding box center [475, 287] width 17 height 5
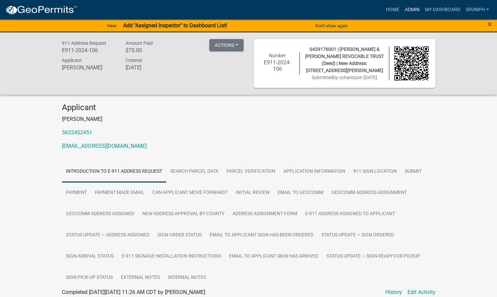
click at [406, 13] on link "Admin" at bounding box center [412, 9] width 20 height 13
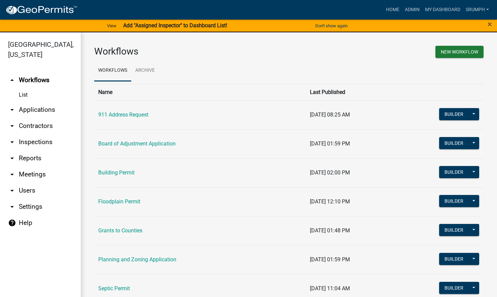
click at [45, 102] on link "arrow_drop_down Applications" at bounding box center [40, 110] width 81 height 16
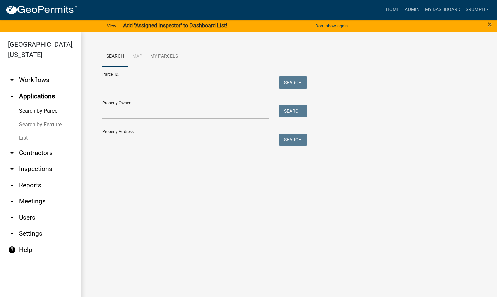
click at [27, 131] on link "List" at bounding box center [40, 137] width 81 height 13
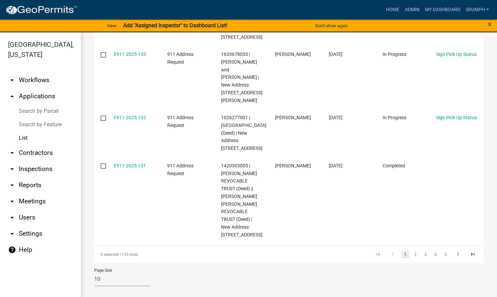
scroll to position [510, 0]
click at [432, 255] on link "4" at bounding box center [435, 254] width 8 height 7
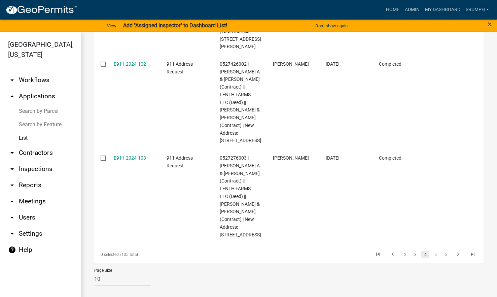
scroll to position [621, 0]
click at [432, 258] on link "5" at bounding box center [435, 254] width 8 height 7
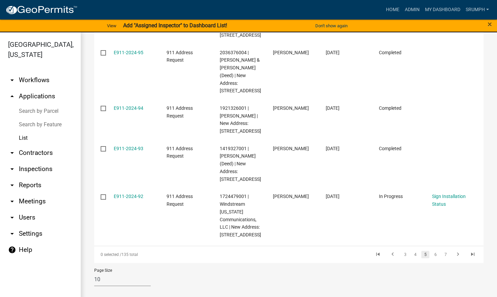
scroll to position [565, 0]
click at [433, 255] on link "6" at bounding box center [435, 254] width 8 height 7
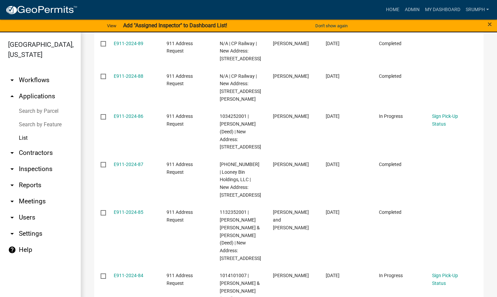
scroll to position [189, 0]
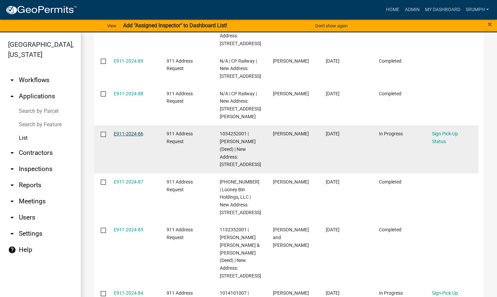
click at [132, 136] on link "E911-2024-86" at bounding box center [129, 133] width 30 height 5
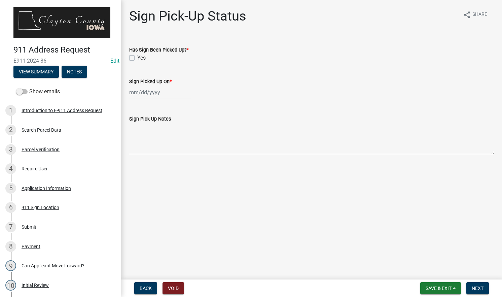
click at [135, 58] on div "Yes" at bounding box center [311, 58] width 365 height 8
click at [137, 57] on label "Yes" at bounding box center [141, 58] width 8 height 8
click at [137, 57] on input "Yes" at bounding box center [139, 56] width 4 height 4
checkbox input "true"
click at [155, 93] on div at bounding box center [160, 92] width 62 height 14
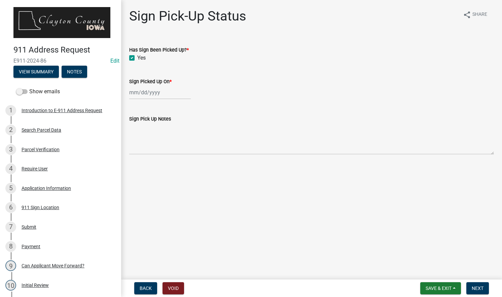
select select "8"
select select "2025"
click at [138, 157] on div "18" at bounding box center [136, 160] width 11 height 11
type input "[DATE]"
click at [475, 286] on span "Next" at bounding box center [478, 287] width 12 height 5
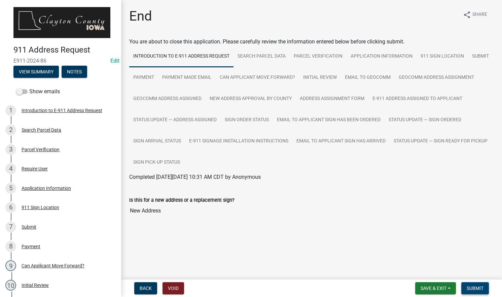
click at [475, 286] on span "Submit" at bounding box center [475, 287] width 17 height 5
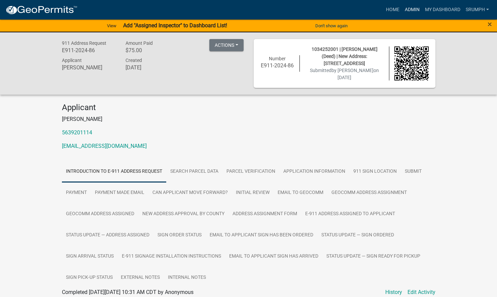
click at [415, 9] on link "Admin" at bounding box center [412, 9] width 20 height 13
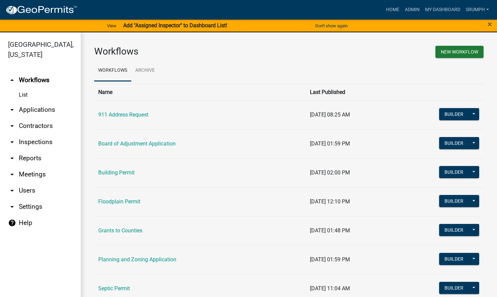
click at [40, 103] on link "arrow_drop_down Applications" at bounding box center [40, 110] width 81 height 16
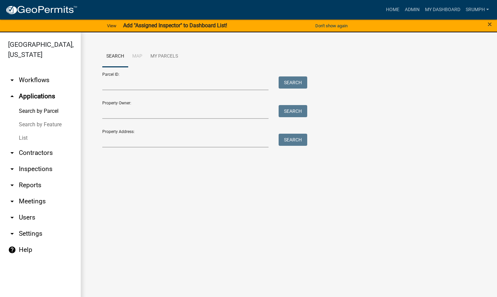
click at [25, 131] on link "List" at bounding box center [40, 137] width 81 height 13
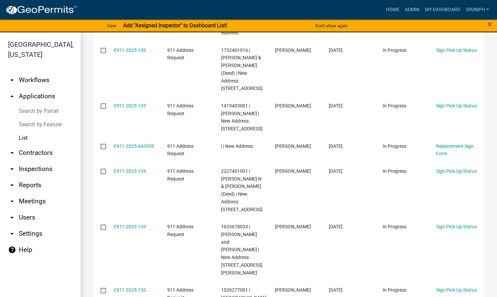
scroll to position [512, 0]
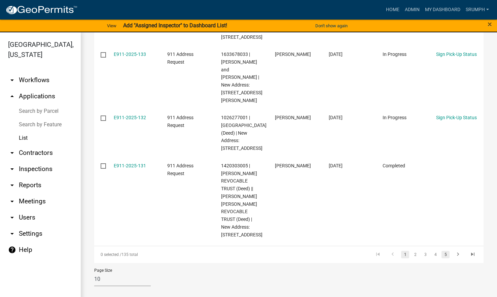
click at [441, 253] on link "5" at bounding box center [445, 254] width 8 height 7
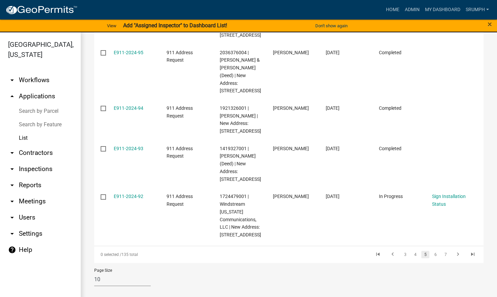
scroll to position [562, 0]
click at [431, 255] on link "6" at bounding box center [435, 254] width 8 height 7
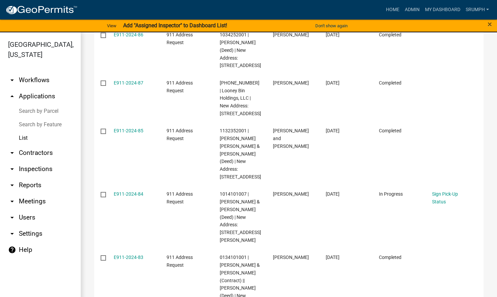
scroll to position [489, 0]
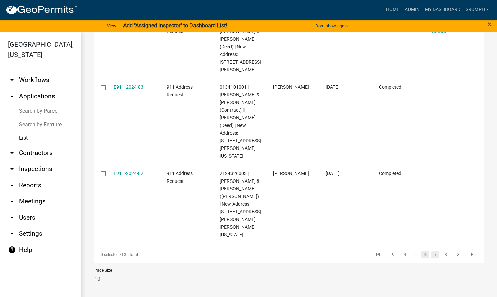
click at [431, 255] on link "7" at bounding box center [435, 254] width 8 height 7
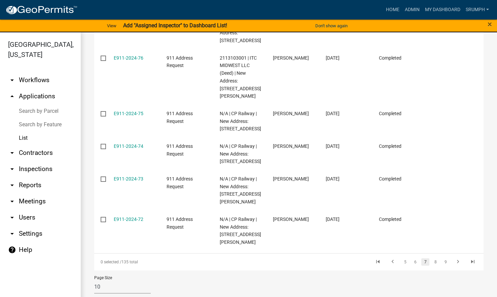
scroll to position [519, 0]
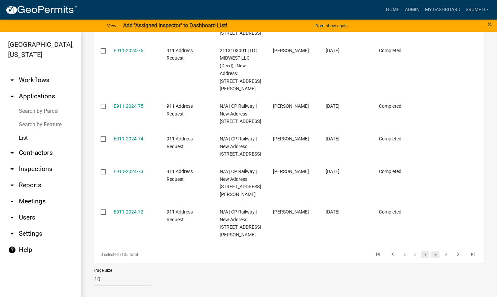
click at [431, 253] on link "8" at bounding box center [435, 254] width 8 height 7
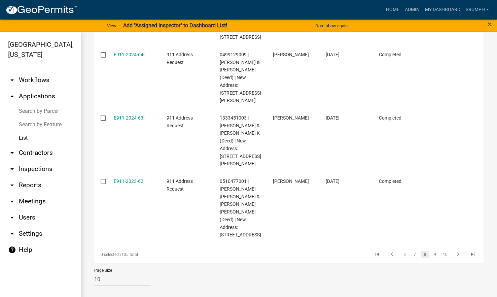
scroll to position [604, 0]
click at [431, 255] on link "9" at bounding box center [435, 254] width 8 height 7
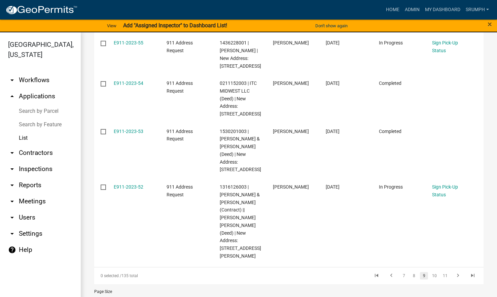
scroll to position [527, 0]
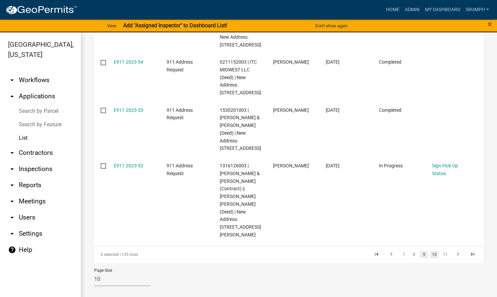
click at [431, 256] on link "10" at bounding box center [434, 254] width 9 height 7
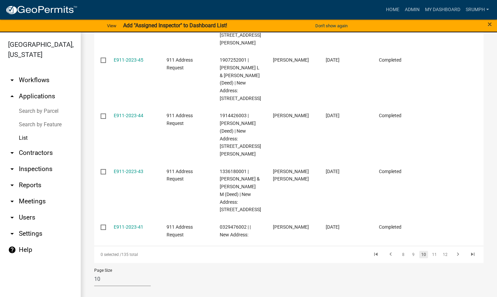
scroll to position [504, 0]
click at [430, 256] on link "11" at bounding box center [434, 254] width 9 height 7
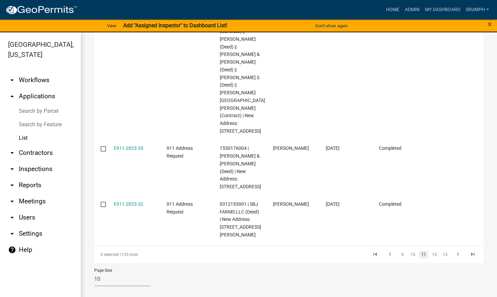
scroll to position [626, 0]
click at [430, 254] on link "12" at bounding box center [434, 254] width 9 height 7
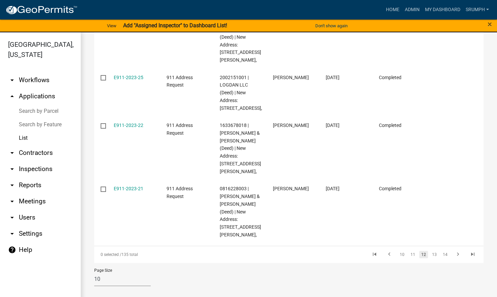
scroll to position [530, 0]
click at [430, 258] on link "13" at bounding box center [434, 254] width 9 height 7
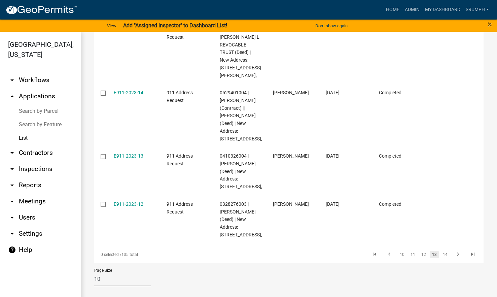
scroll to position [589, 0]
click at [441, 258] on link "14" at bounding box center [445, 254] width 9 height 7
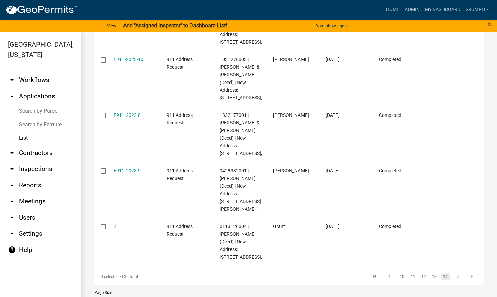
scroll to position [241, 0]
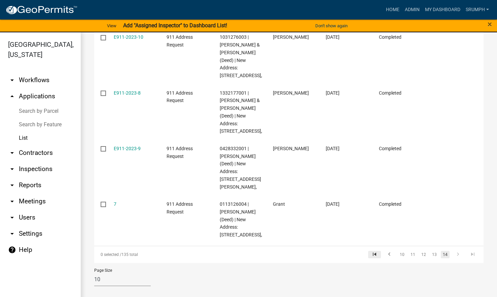
click at [370, 254] on icon "go to first page" at bounding box center [374, 255] width 9 height 8
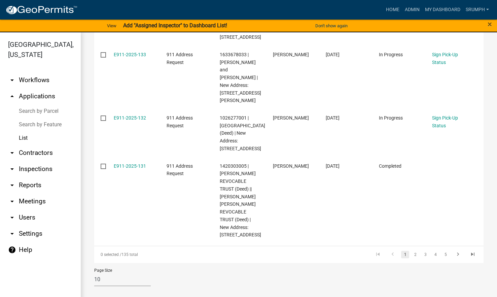
scroll to position [527, 0]
click at [412, 255] on link "2" at bounding box center [415, 254] width 8 height 7
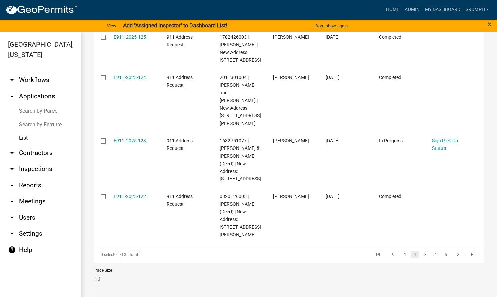
scroll to position [499, 0]
click at [421, 257] on link "3" at bounding box center [425, 254] width 8 height 7
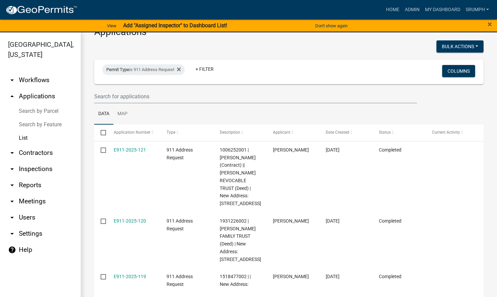
scroll to position [17, 0]
